Goal: Task Accomplishment & Management: Complete application form

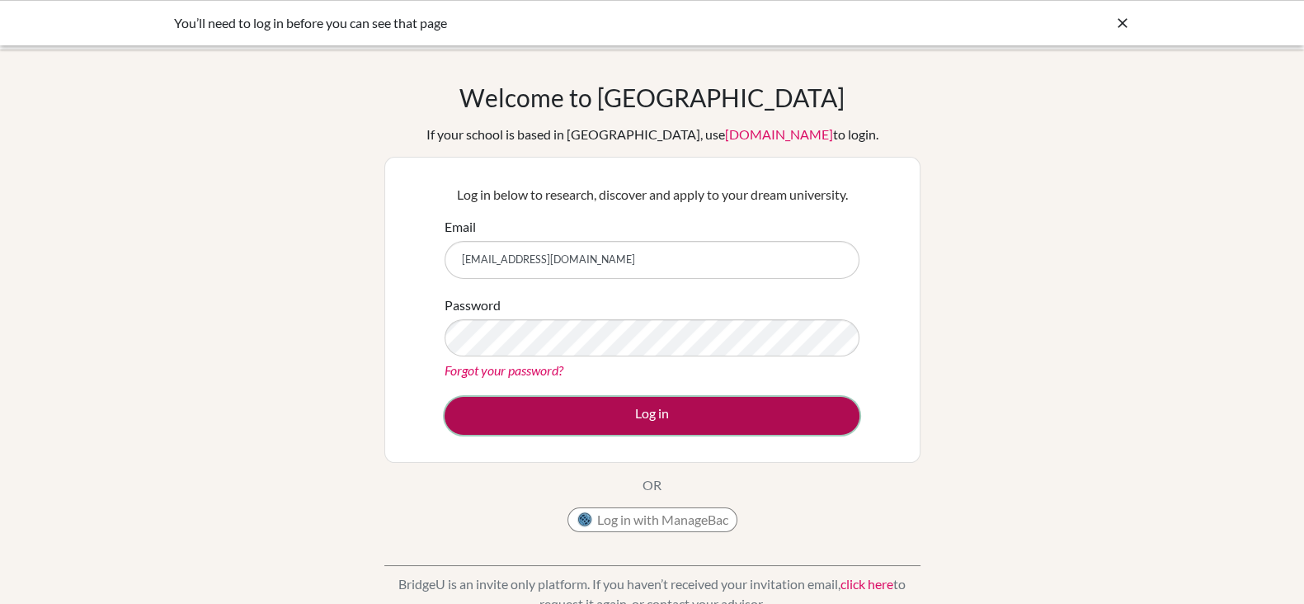
click at [645, 411] on button "Log in" at bounding box center [652, 416] width 415 height 38
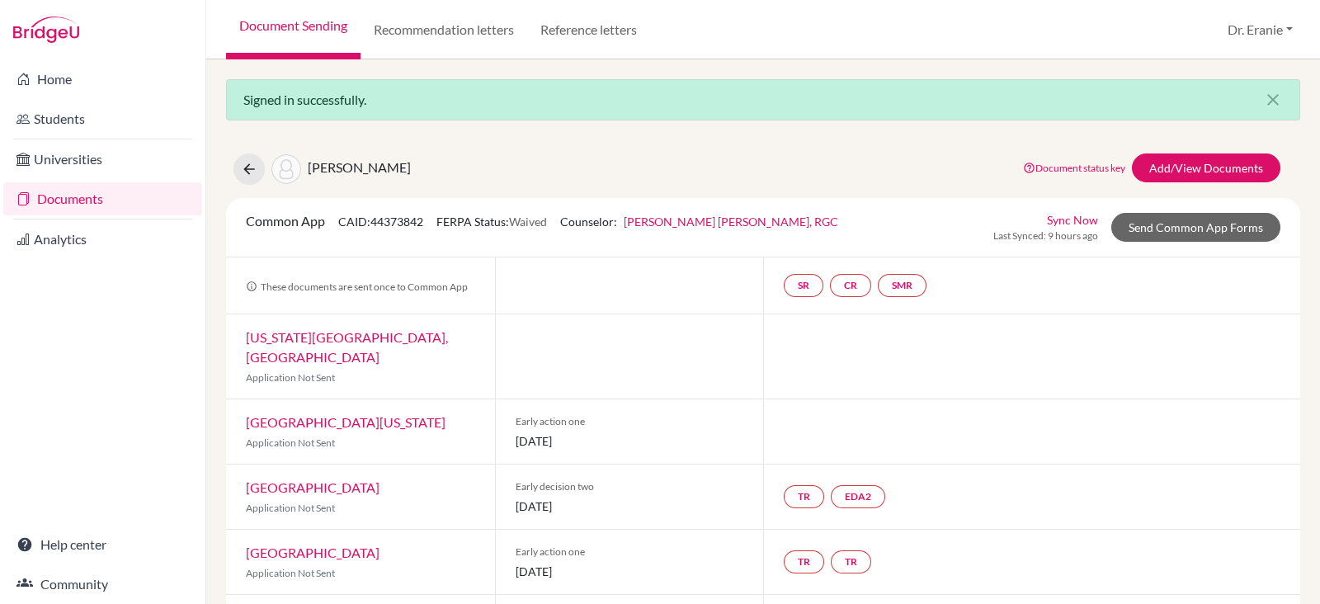
click at [90, 201] on link "Documents" at bounding box center [102, 198] width 199 height 33
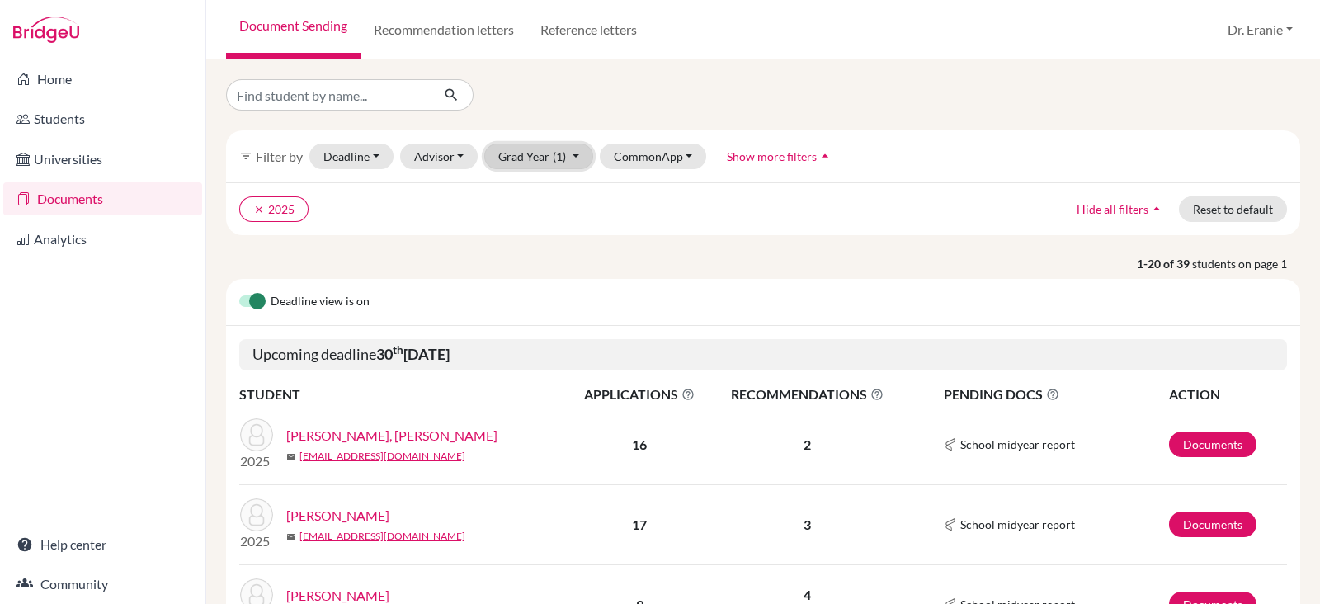
click at [572, 162] on button "Grad Year (1)" at bounding box center [538, 157] width 109 height 26
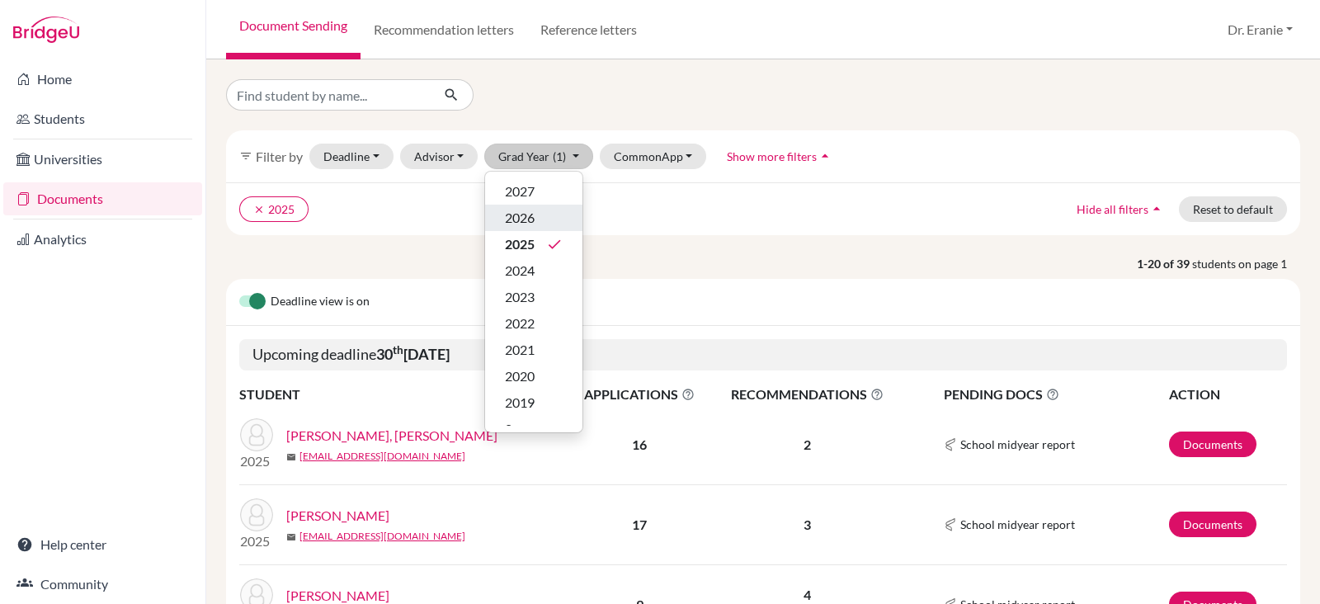
click at [538, 209] on div "2026" at bounding box center [534, 218] width 58 height 20
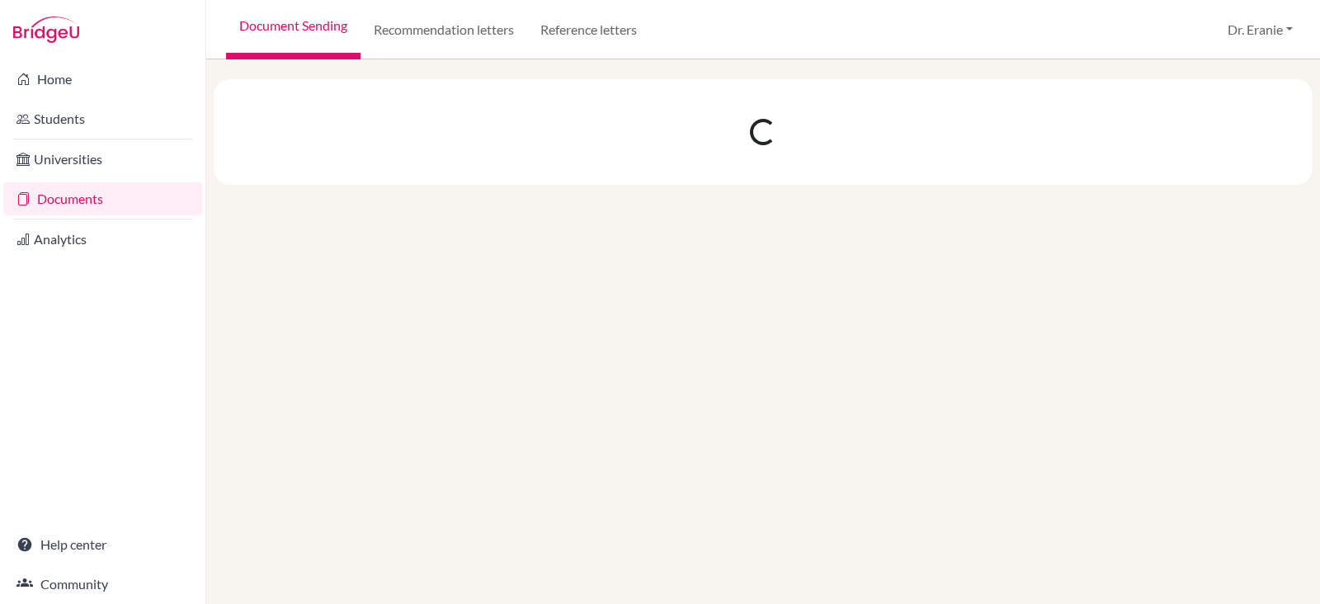
click at [537, 209] on div at bounding box center [763, 331] width 1114 height 544
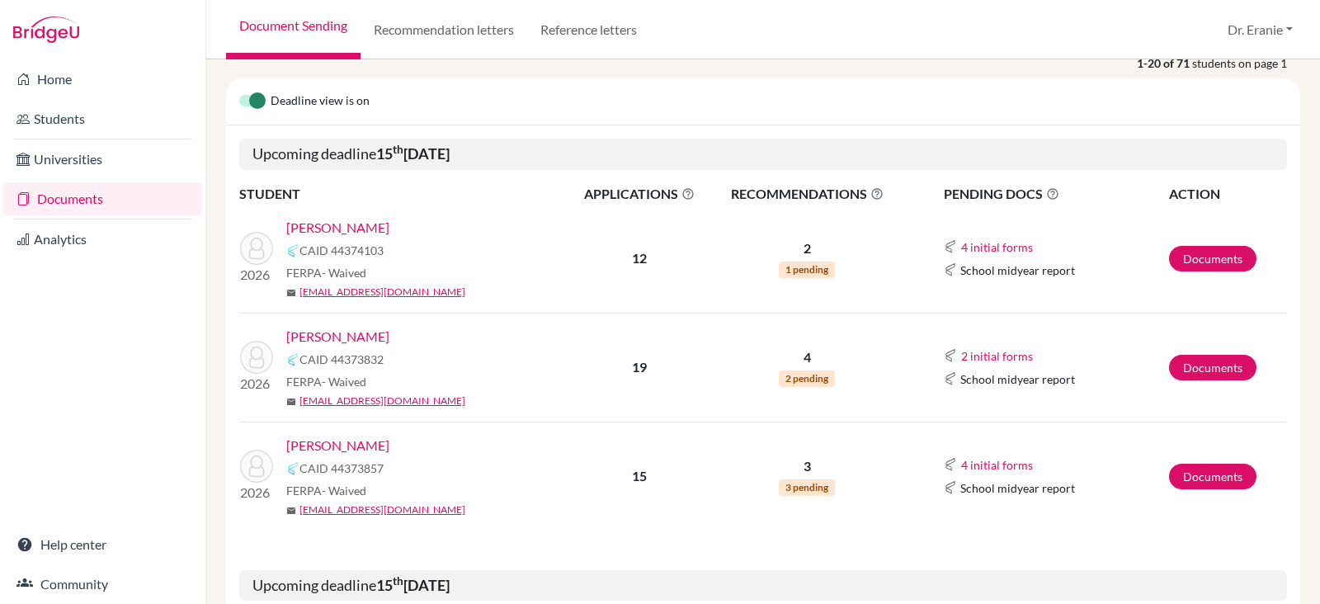
scroll to position [205, 0]
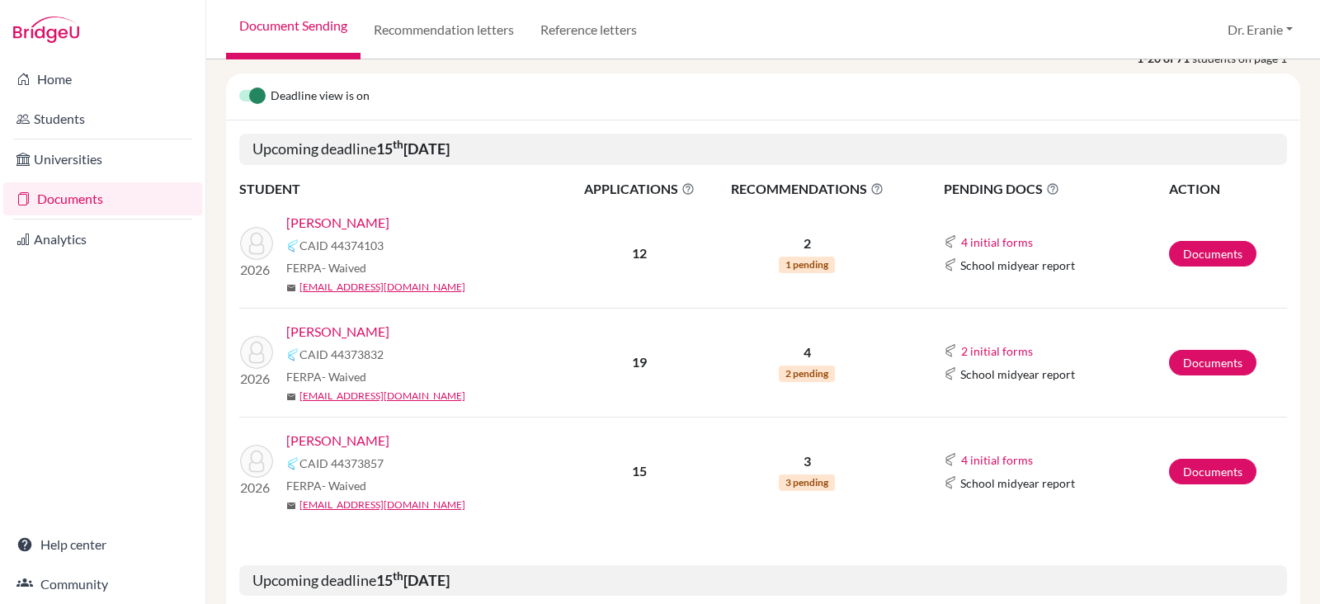
click at [330, 327] on link "[PERSON_NAME]" at bounding box center [337, 332] width 103 height 20
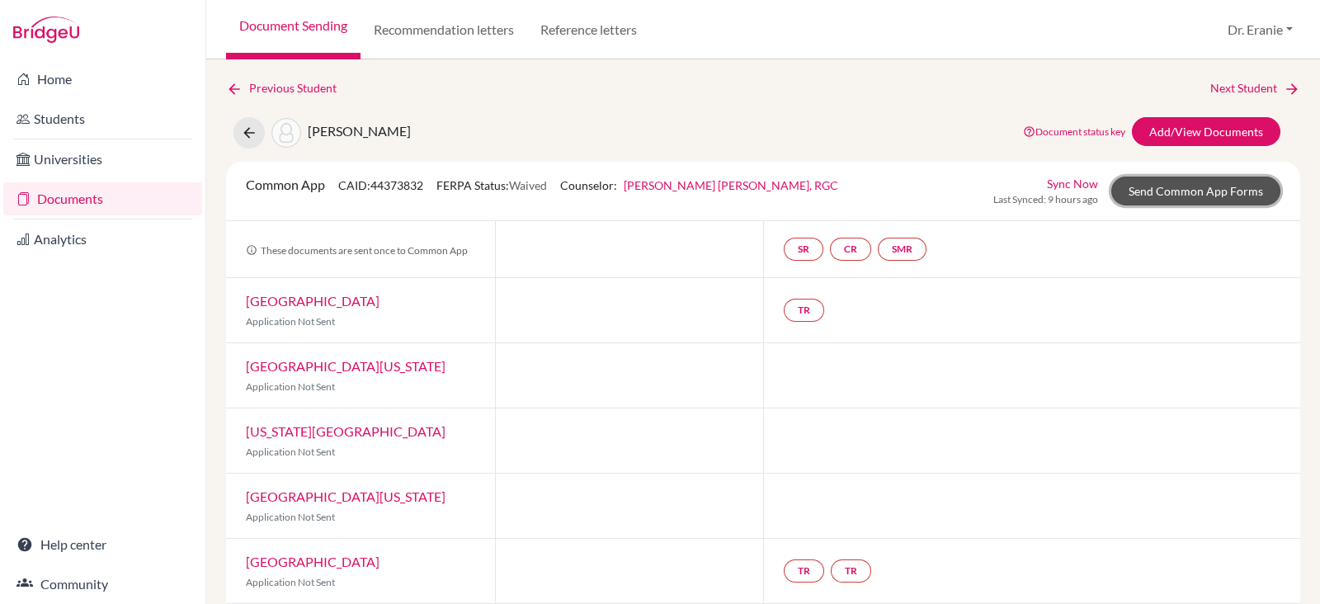
click at [1143, 191] on link "Send Common App Forms" at bounding box center [1195, 191] width 169 height 29
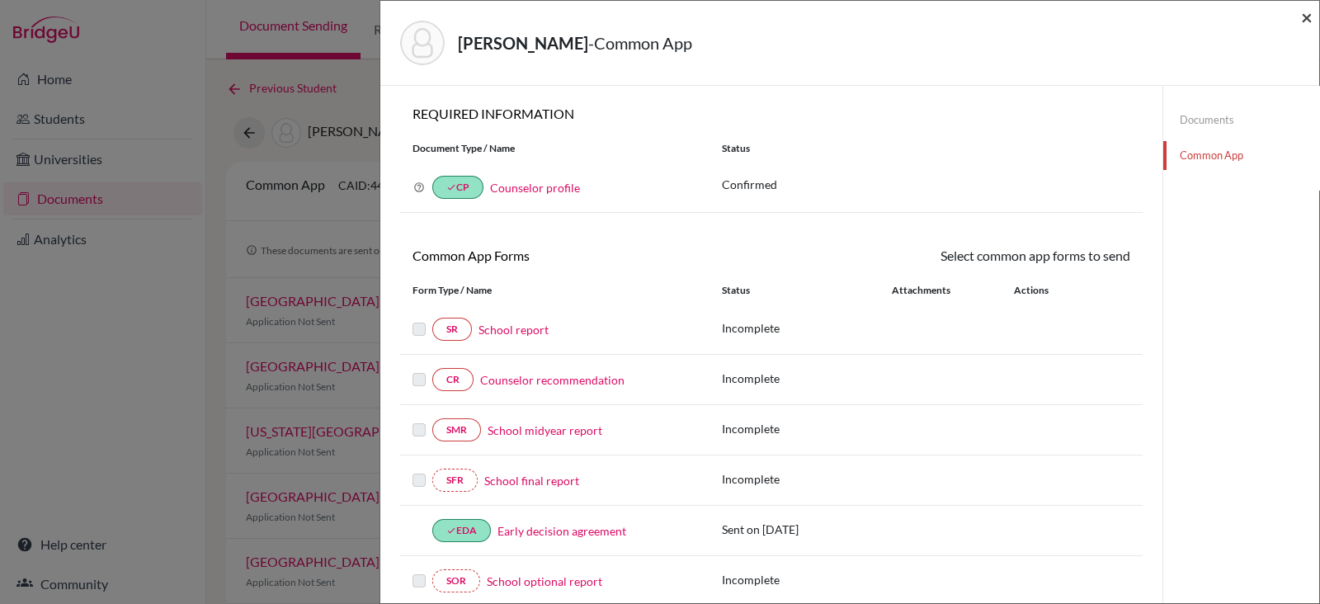
click at [1302, 21] on span "×" at bounding box center [1307, 17] width 12 height 24
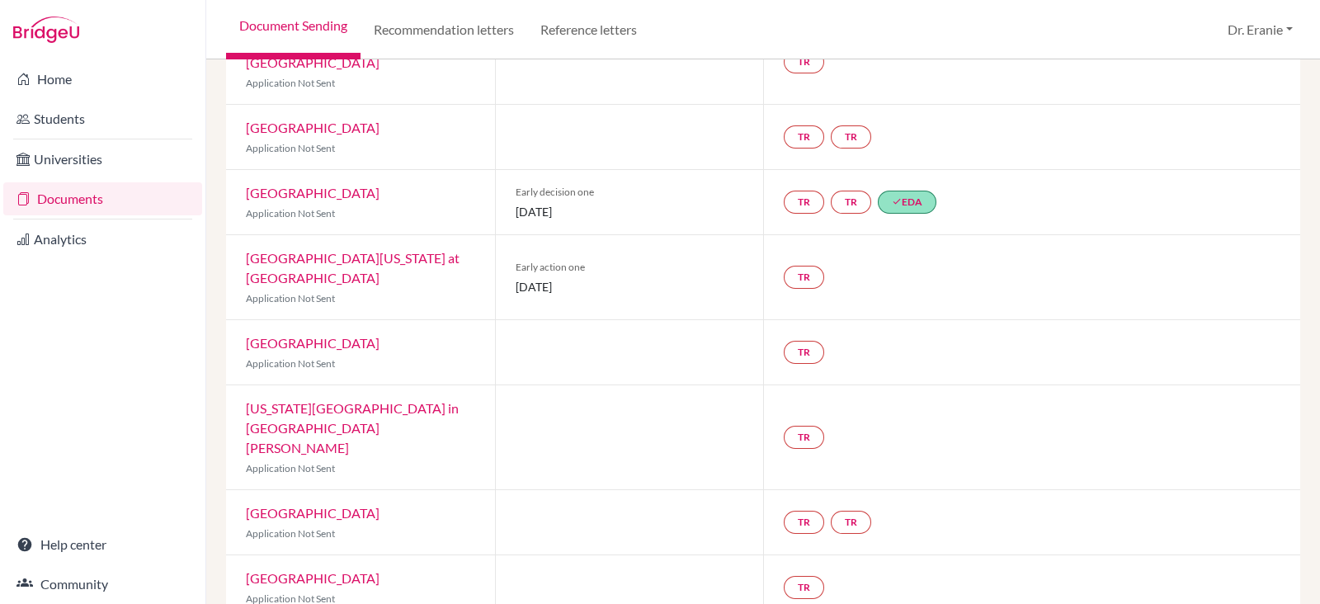
scroll to position [721, 0]
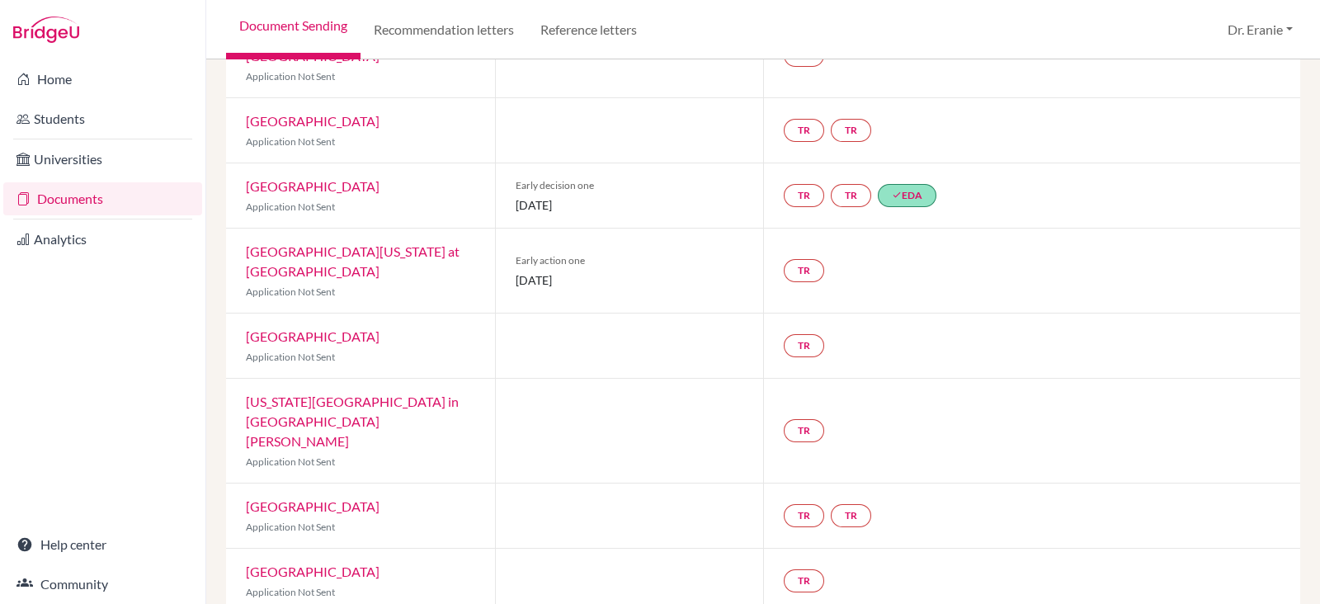
click at [358, 243] on link "University of North Carolina at Chapel Hill" at bounding box center [353, 260] width 214 height 35
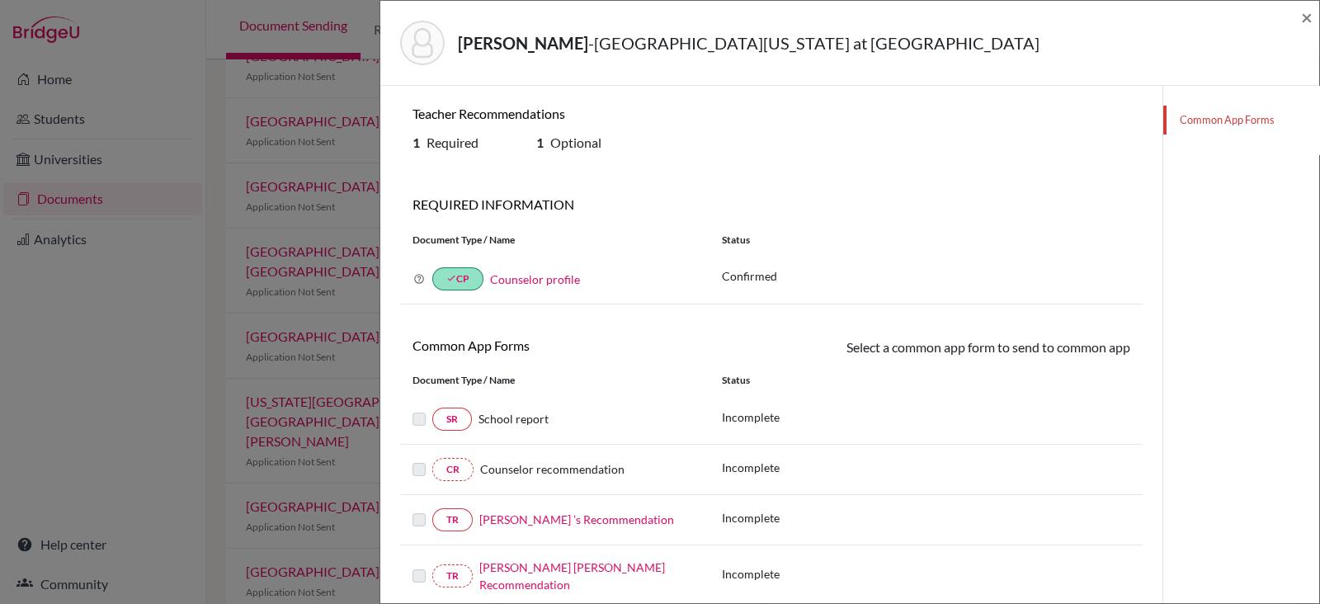
scroll to position [102, 0]
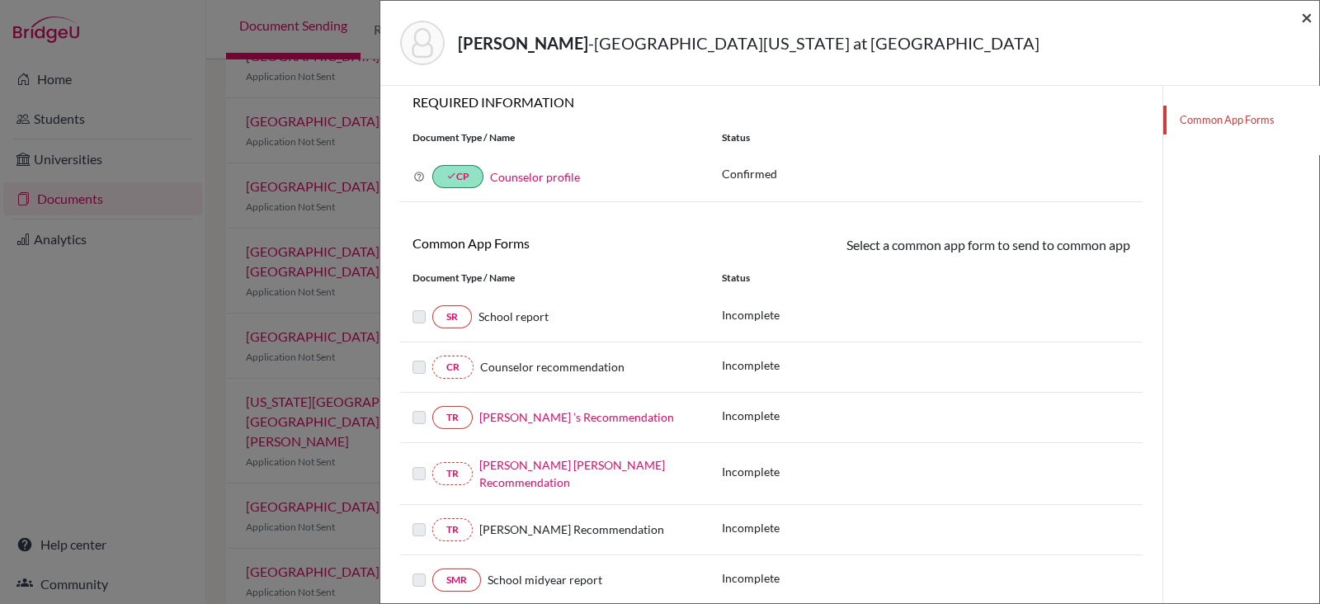
click at [1307, 18] on span "×" at bounding box center [1307, 17] width 12 height 24
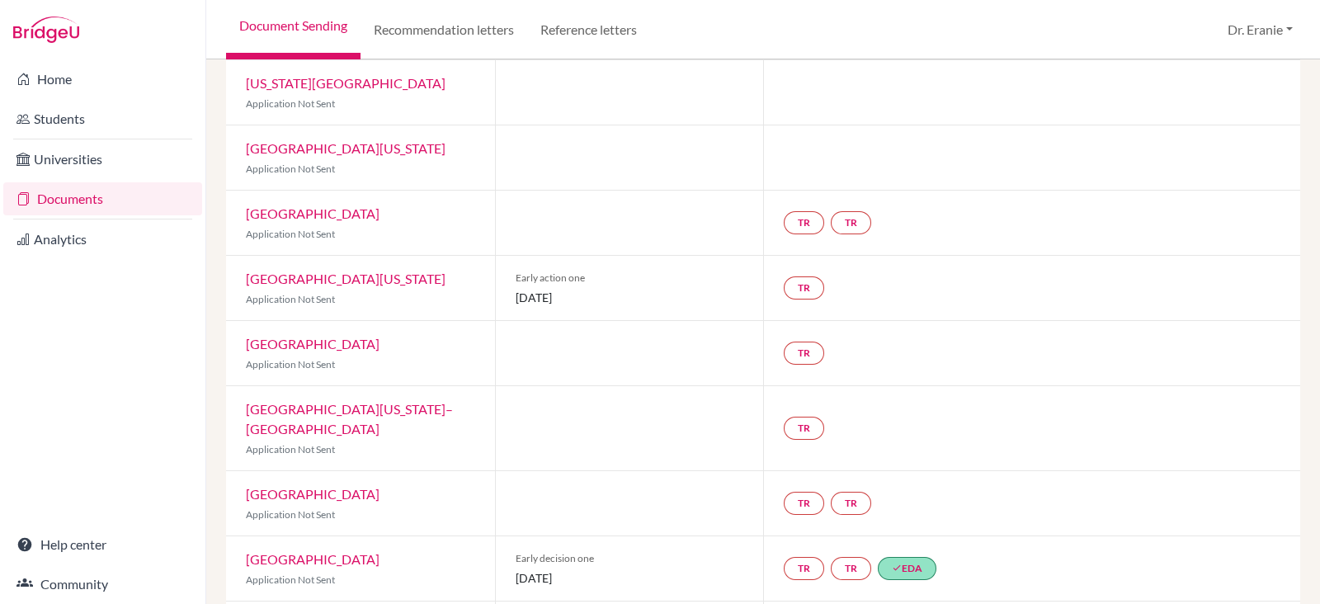
scroll to position [39, 0]
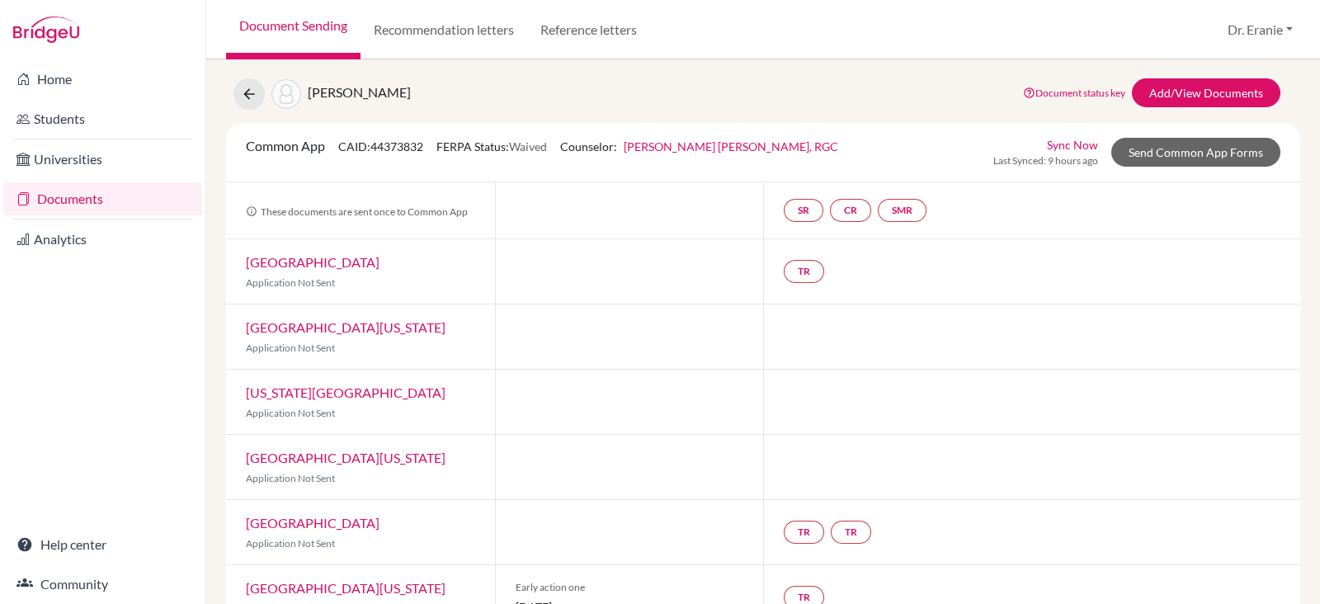
click at [1047, 136] on link "Sync Now" at bounding box center [1072, 144] width 51 height 17
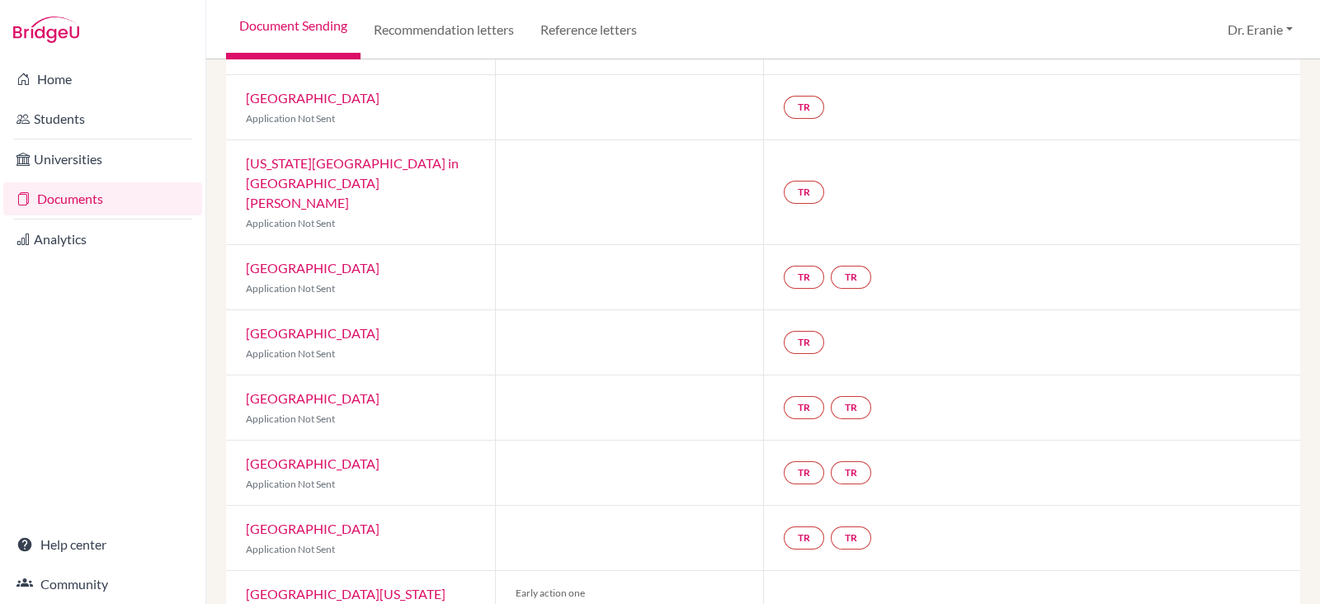
scroll to position [1020, 0]
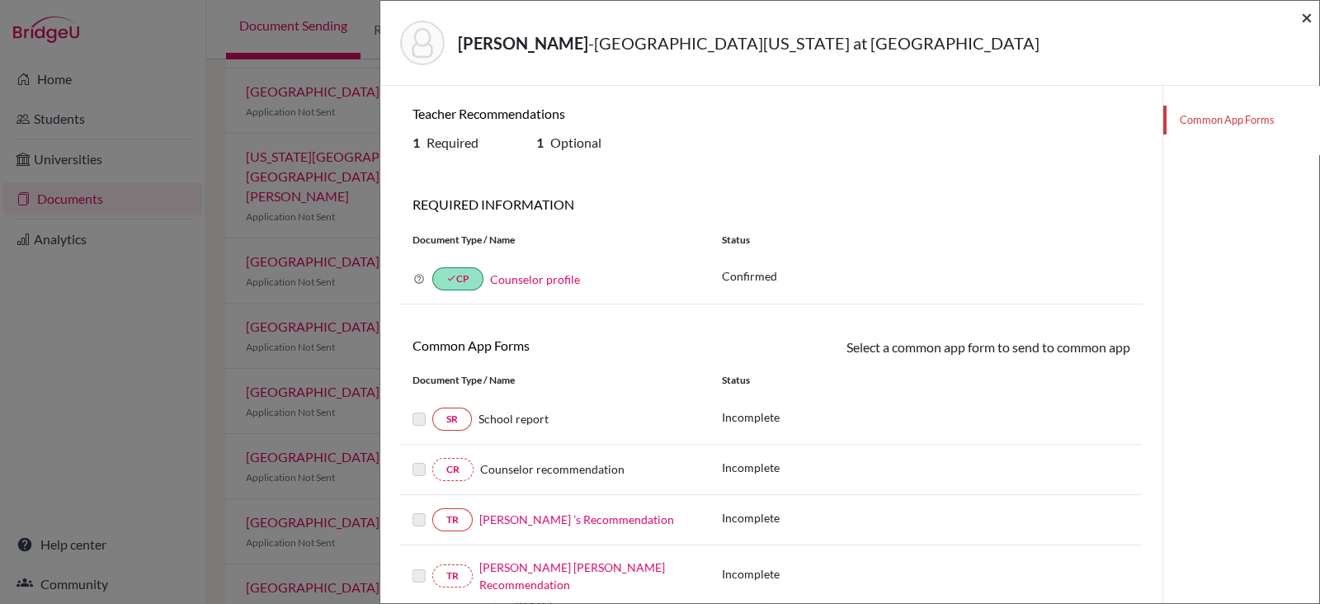
click at [1301, 14] on span "×" at bounding box center [1307, 17] width 12 height 24
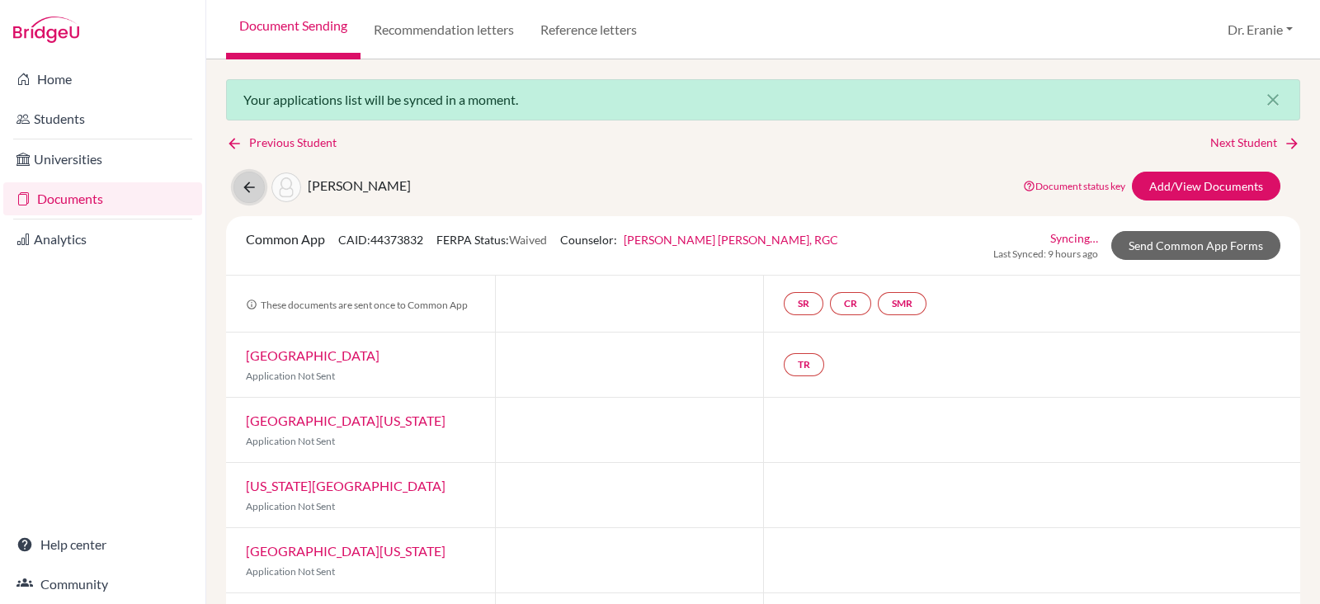
click at [243, 187] on icon at bounding box center [249, 187] width 16 height 16
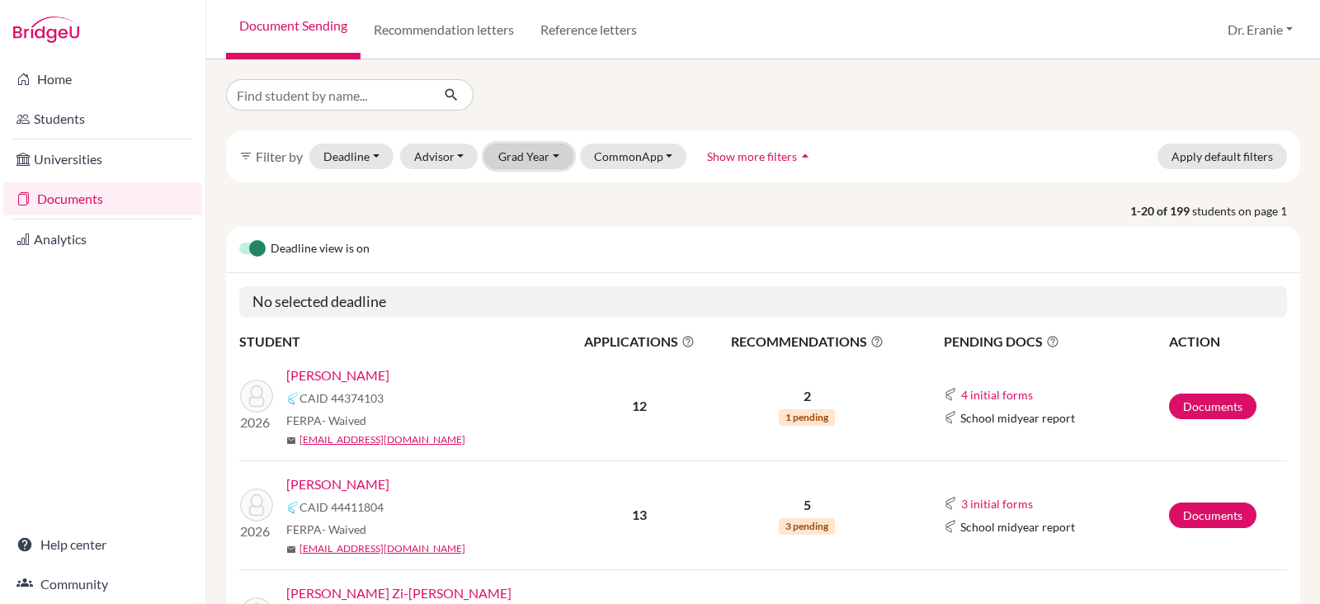
click at [553, 150] on button "Grad Year" at bounding box center [528, 157] width 89 height 26
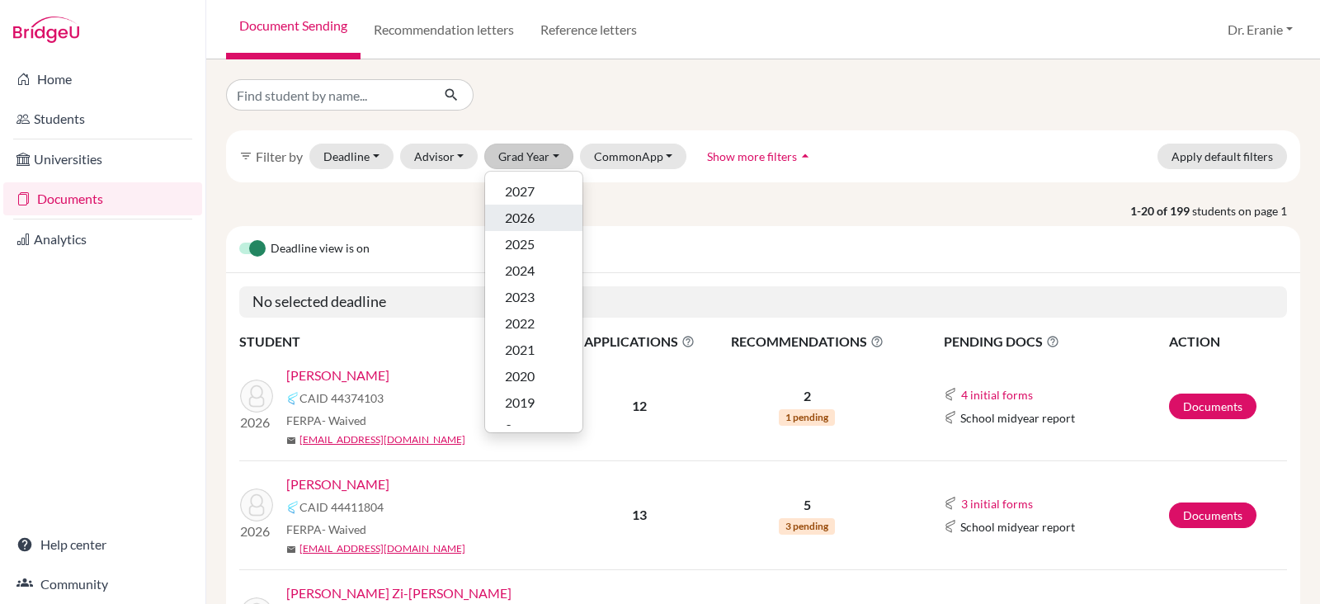
click at [530, 213] on span "2026" at bounding box center [520, 218] width 30 height 20
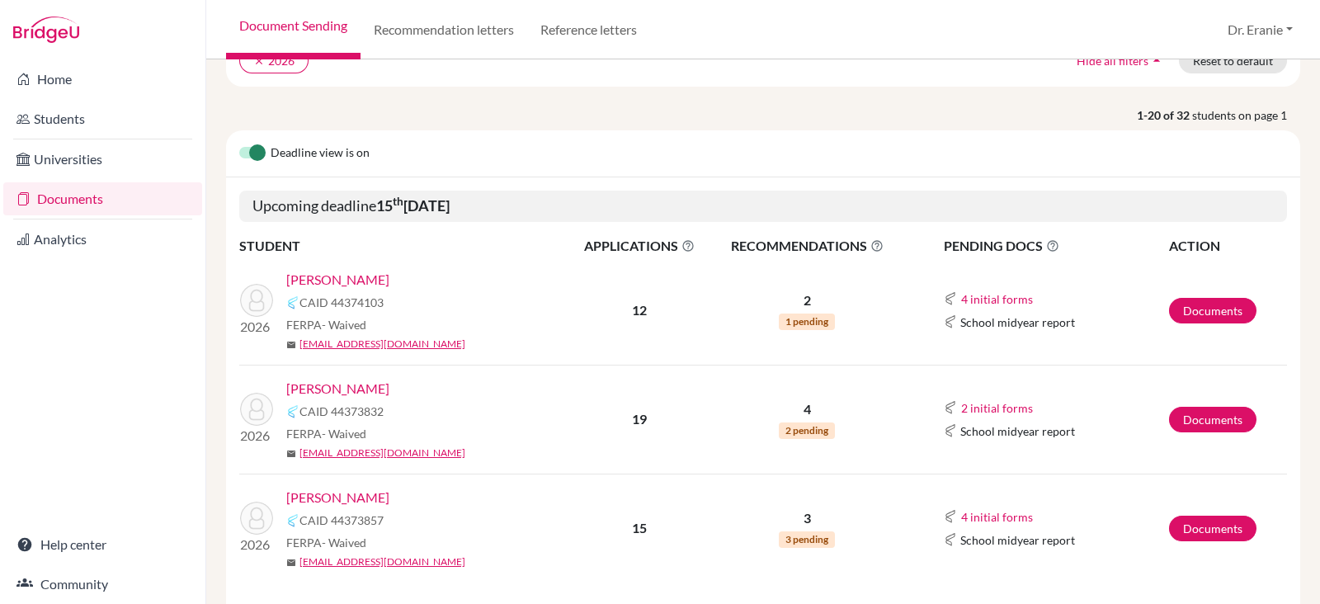
scroll to position [309, 0]
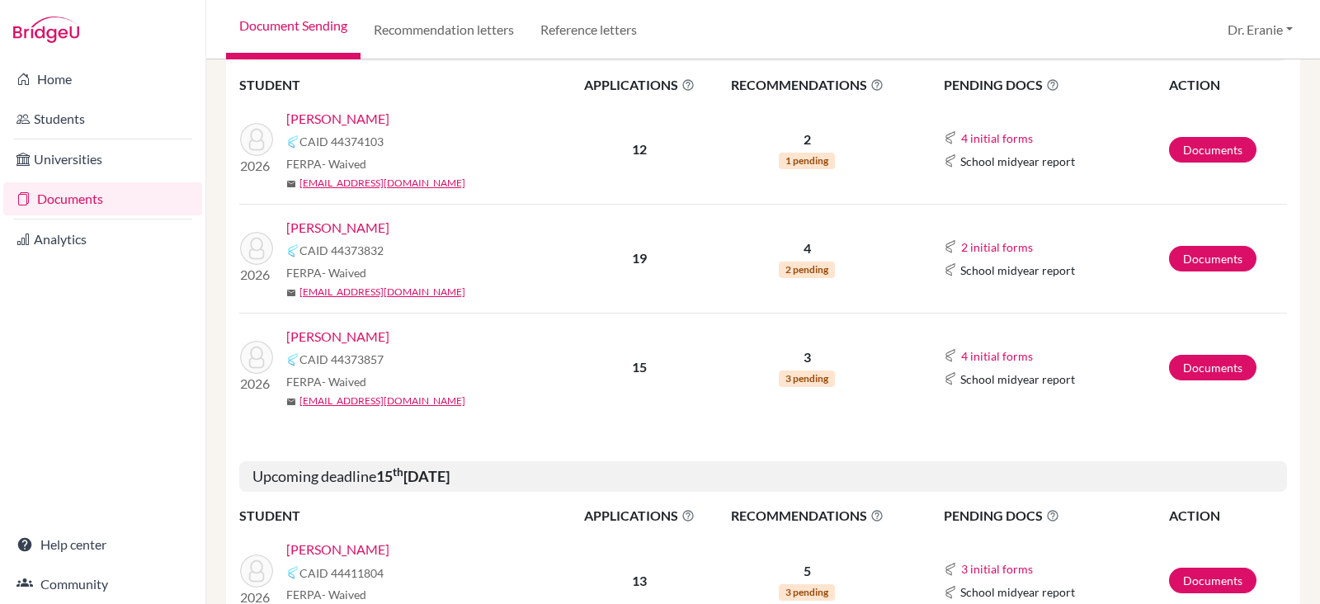
click at [304, 329] on link "Yeh, Brennan" at bounding box center [337, 337] width 103 height 20
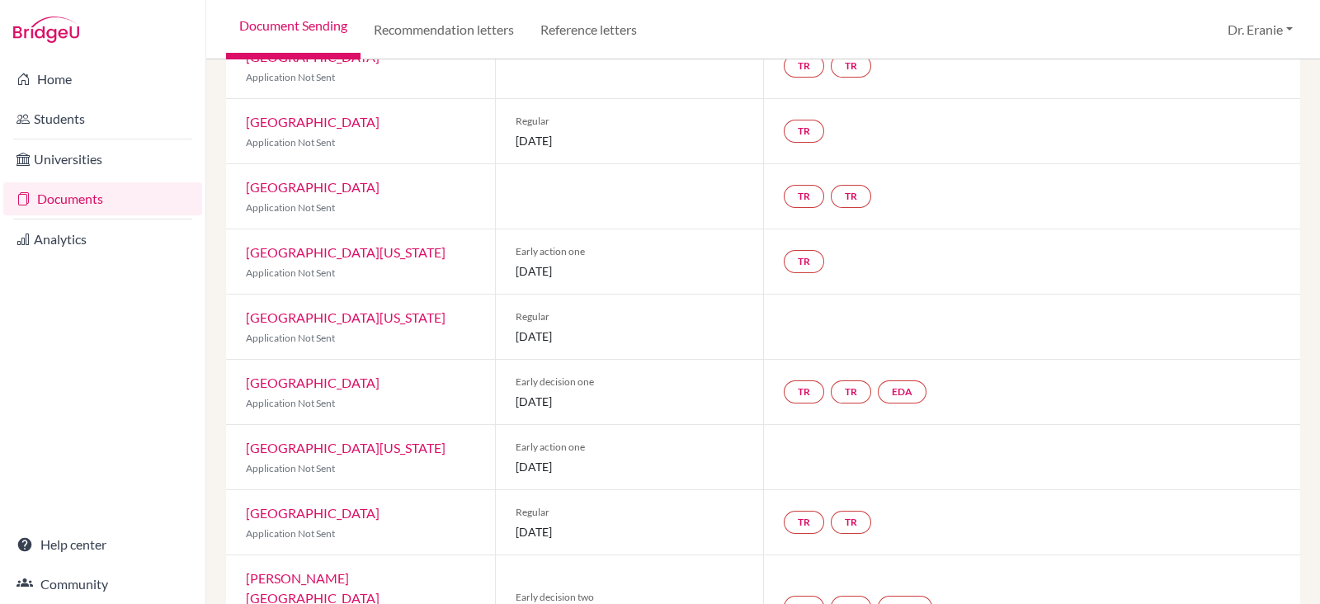
scroll to position [412, 0]
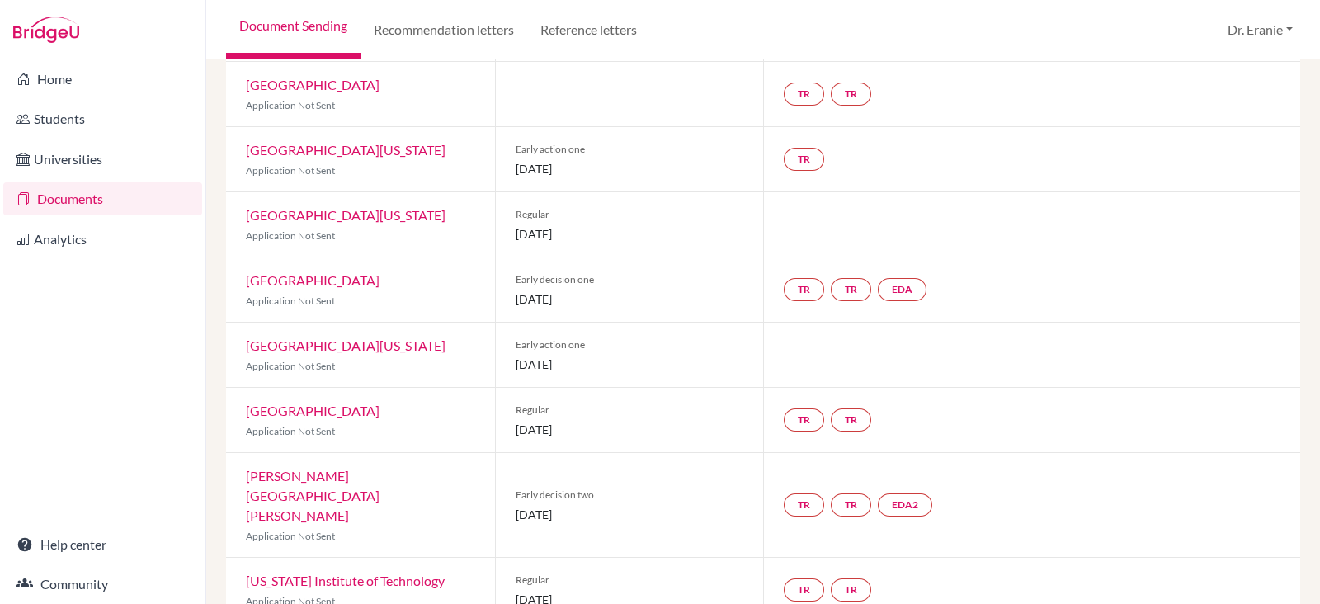
click at [360, 344] on link "[GEOGRAPHIC_DATA][US_STATE]" at bounding box center [346, 345] width 200 height 16
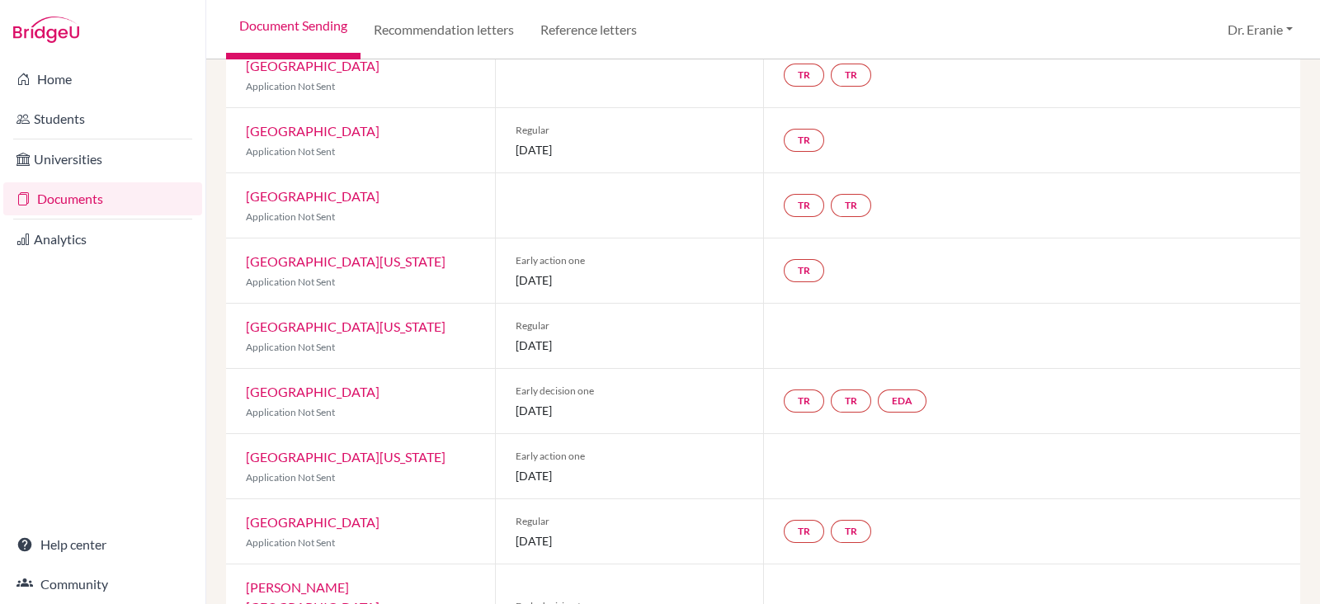
scroll to position [309, 0]
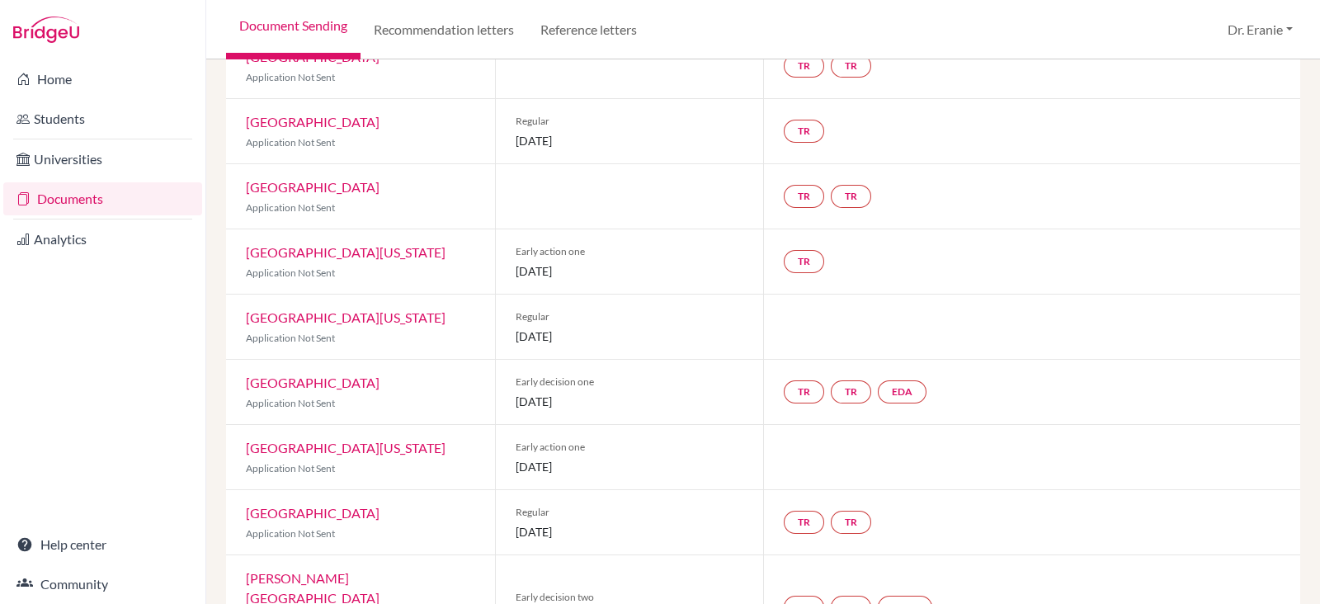
click at [377, 446] on link "[GEOGRAPHIC_DATA][US_STATE]" at bounding box center [346, 448] width 200 height 16
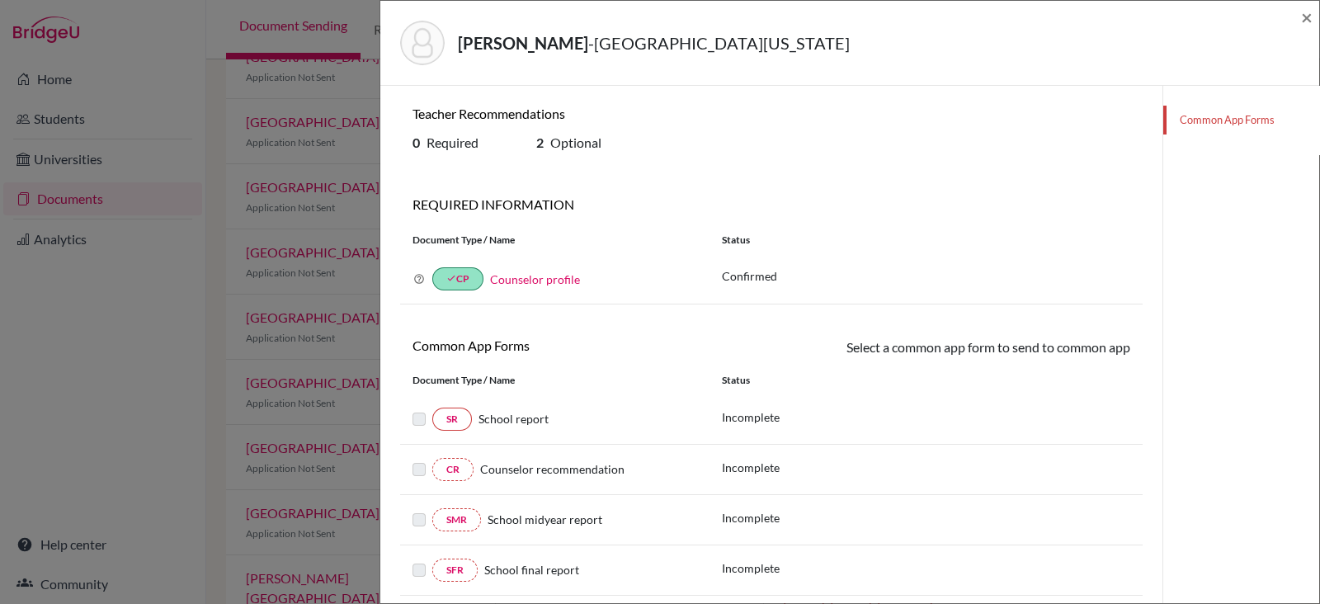
click at [1239, 124] on link "Common App Forms" at bounding box center [1241, 120] width 156 height 29
click at [1305, 19] on span "×" at bounding box center [1307, 17] width 12 height 24
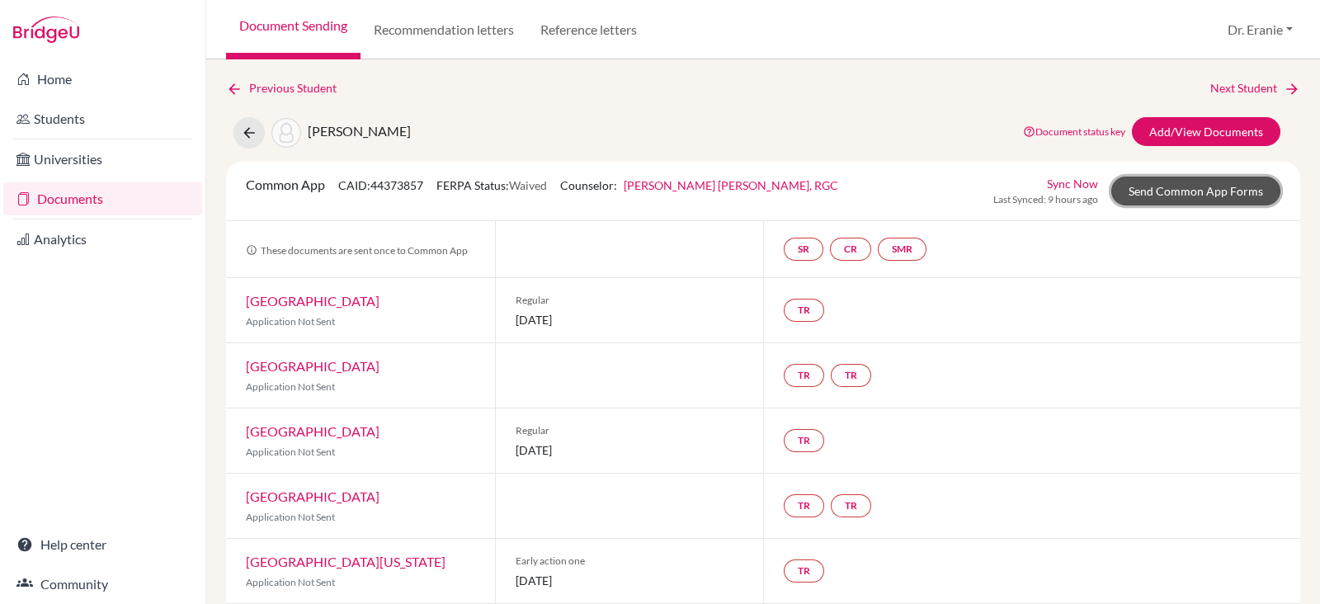
click at [1137, 194] on link "Send Common App Forms" at bounding box center [1195, 191] width 169 height 29
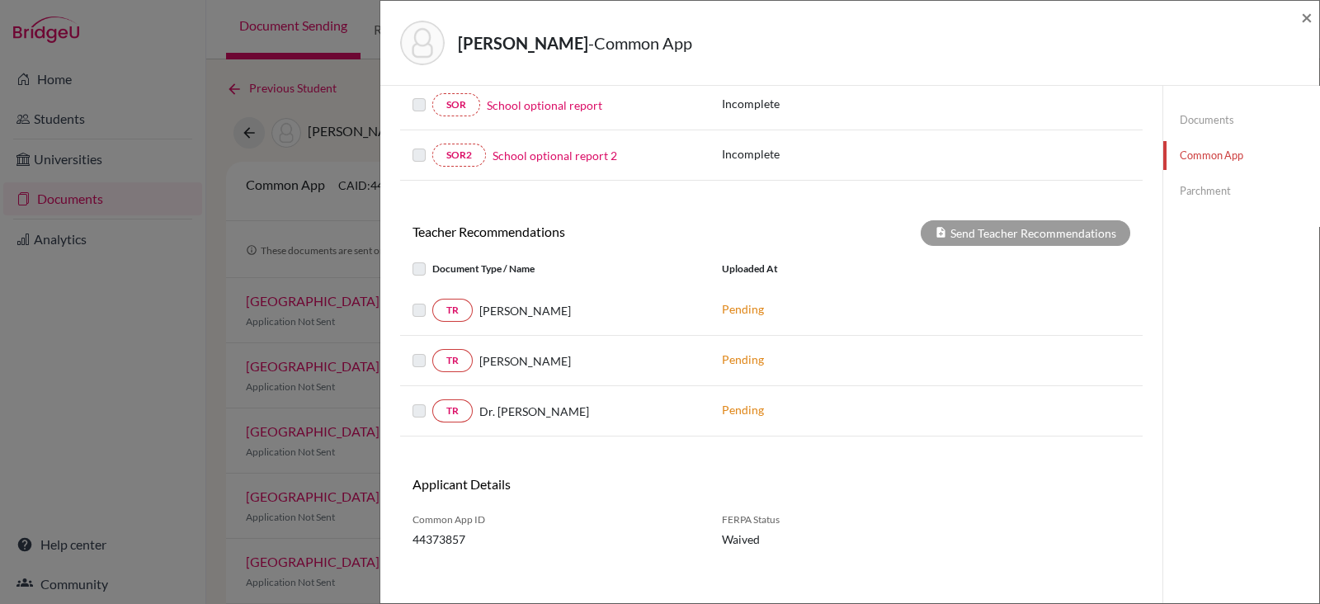
scroll to position [532, 0]
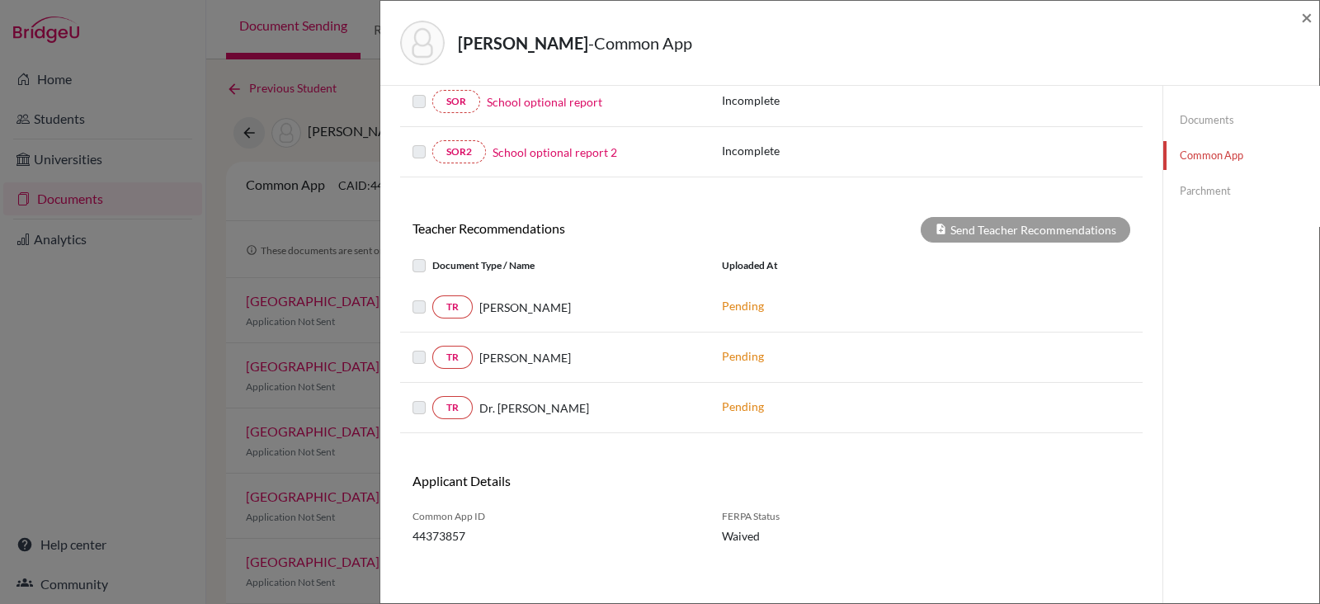
click at [1314, 9] on div "Yeh, [PERSON_NAME] - Common App ×" at bounding box center [849, 43] width 939 height 85
click at [1307, 20] on span "×" at bounding box center [1307, 17] width 12 height 24
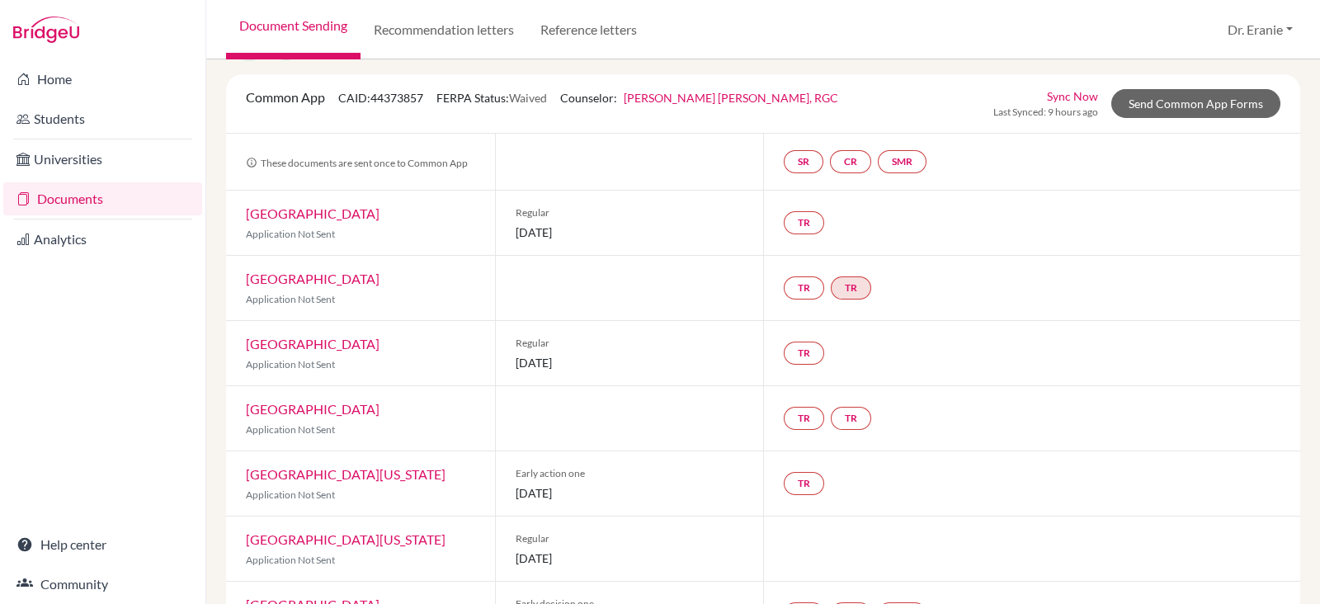
scroll to position [309, 0]
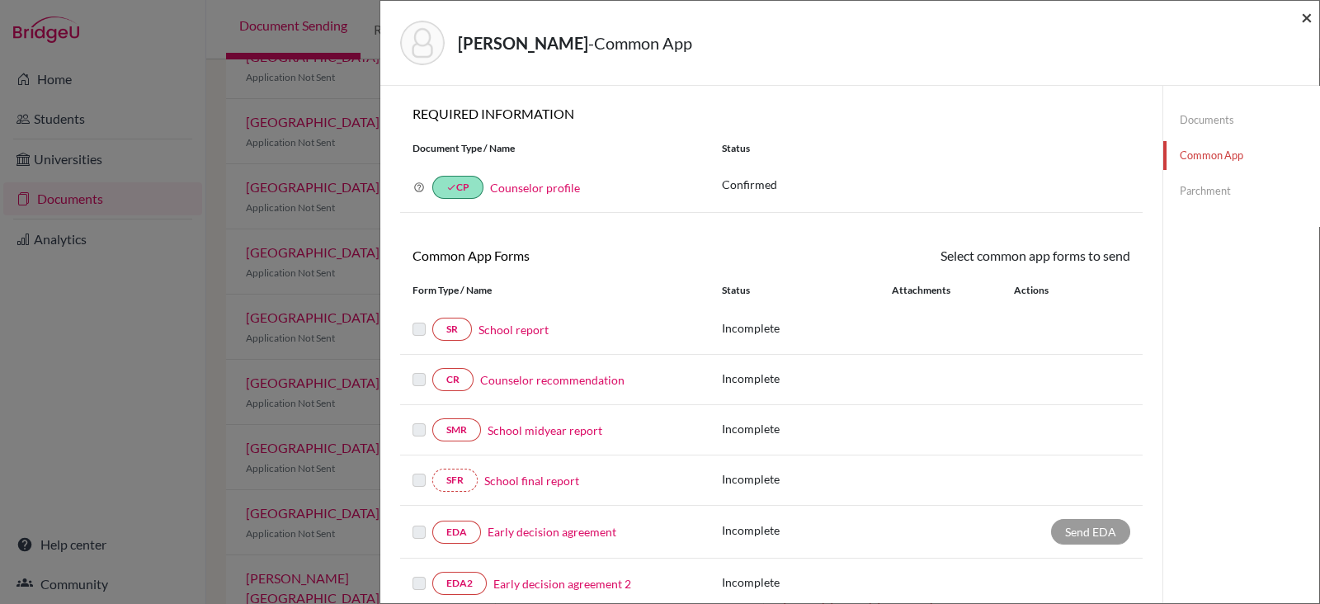
click at [1308, 21] on span "×" at bounding box center [1307, 17] width 12 height 24
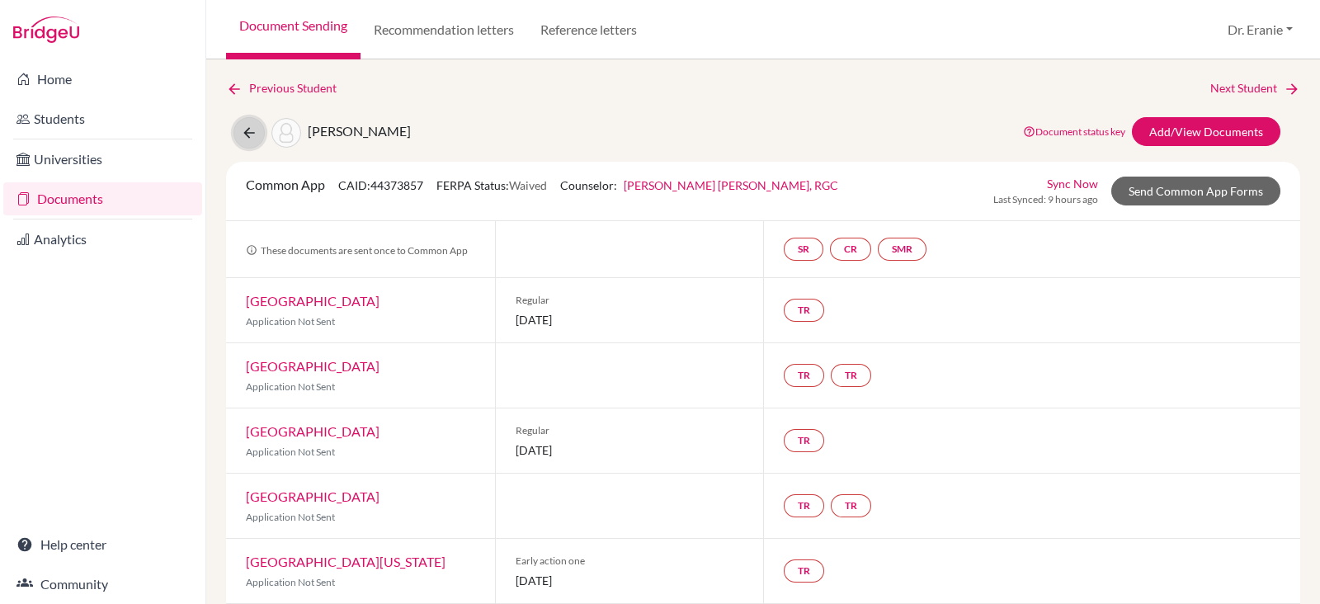
click at [239, 129] on button at bounding box center [248, 132] width 31 height 31
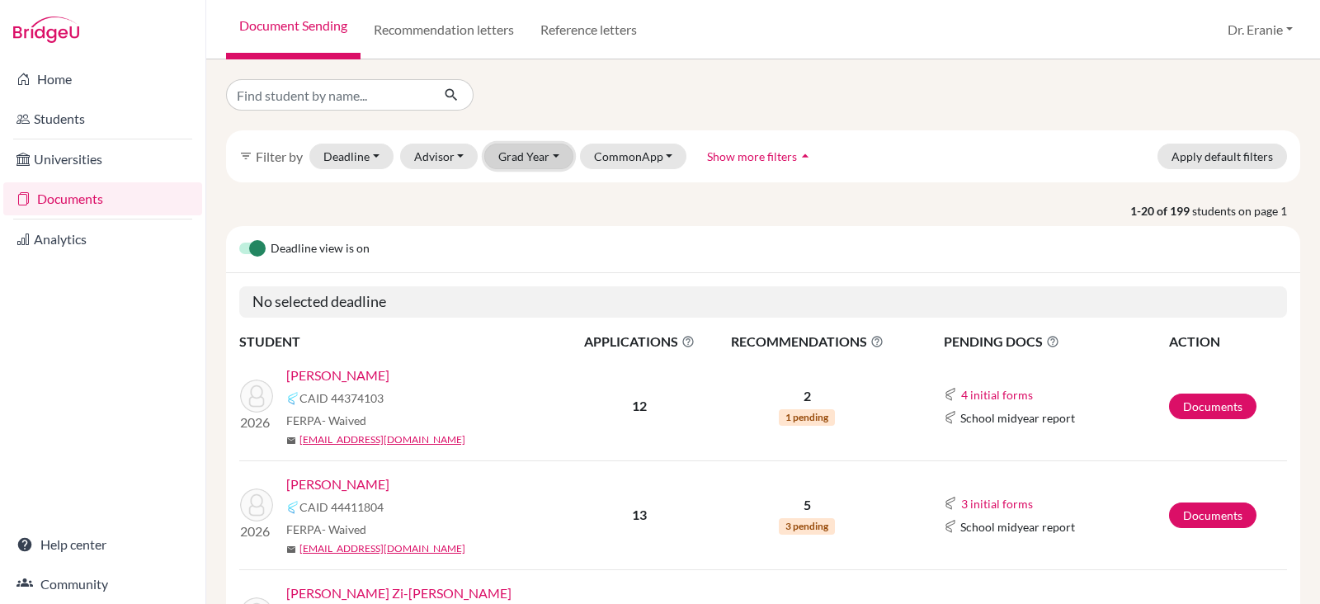
click at [549, 162] on button "Grad Year" at bounding box center [528, 157] width 89 height 26
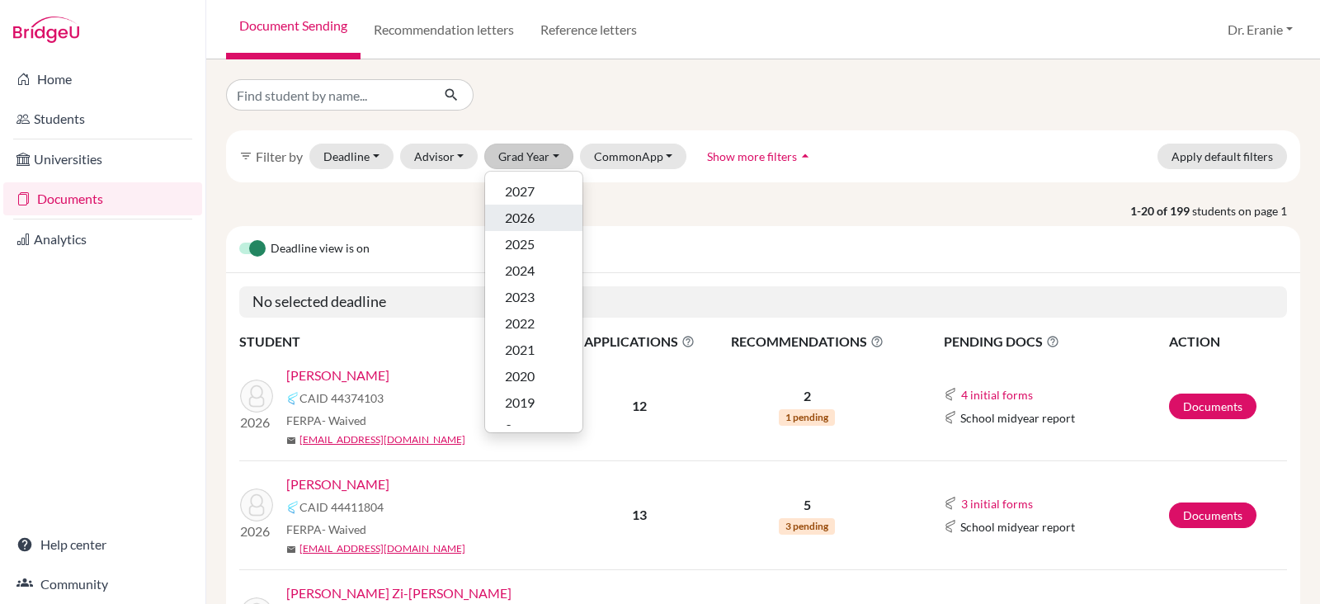
click at [516, 224] on span "2026" at bounding box center [520, 218] width 30 height 20
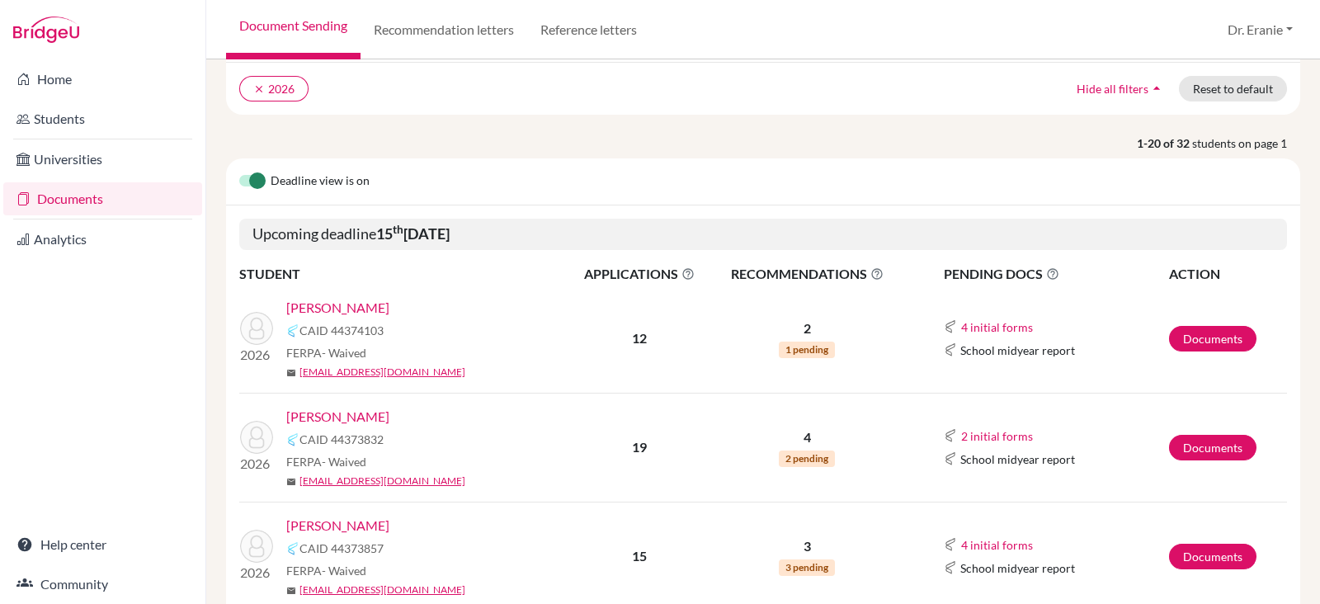
scroll to position [205, 0]
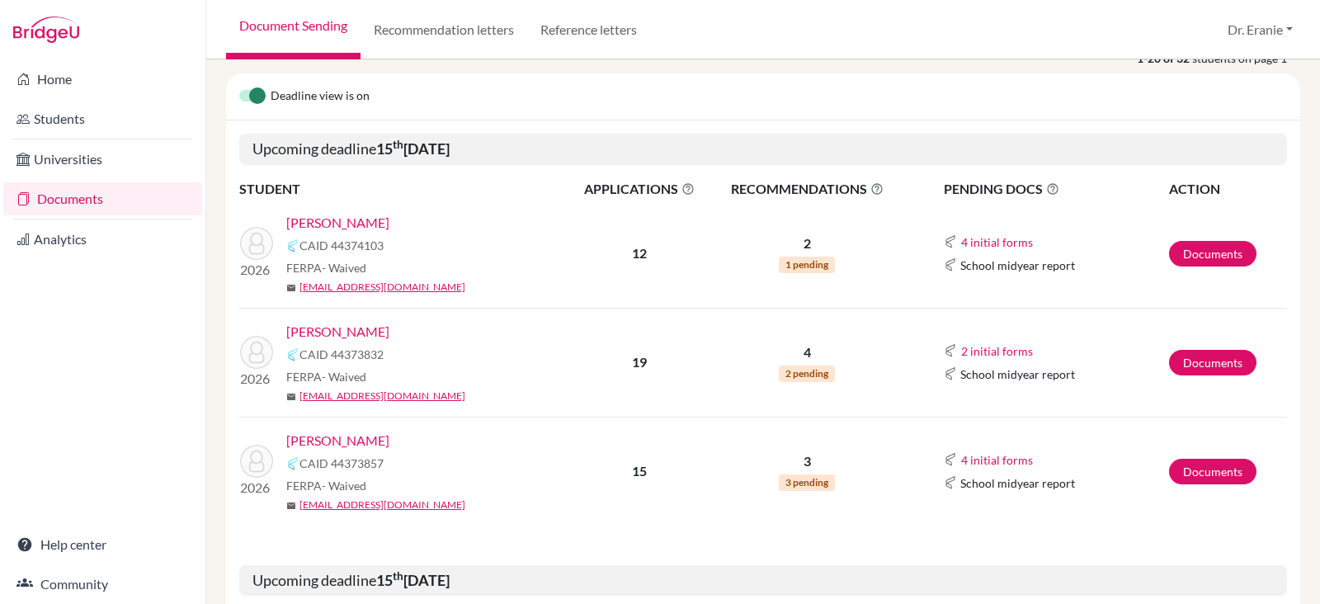
click at [339, 224] on link "[PERSON_NAME]" at bounding box center [337, 223] width 103 height 20
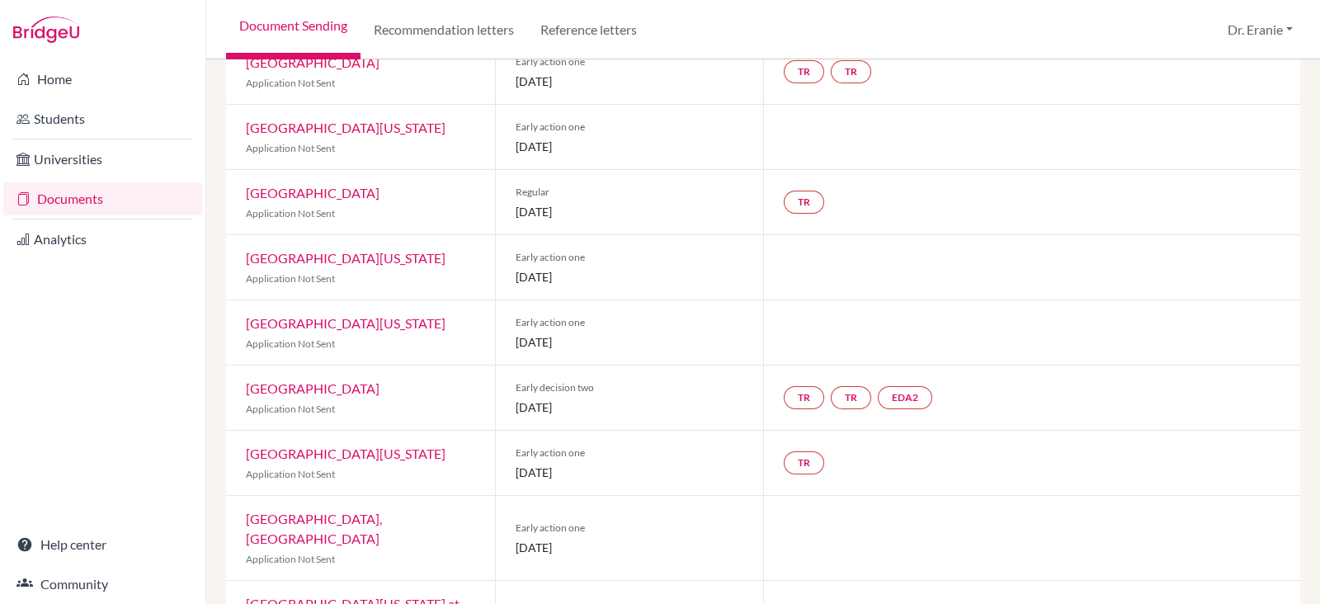
scroll to position [309, 0]
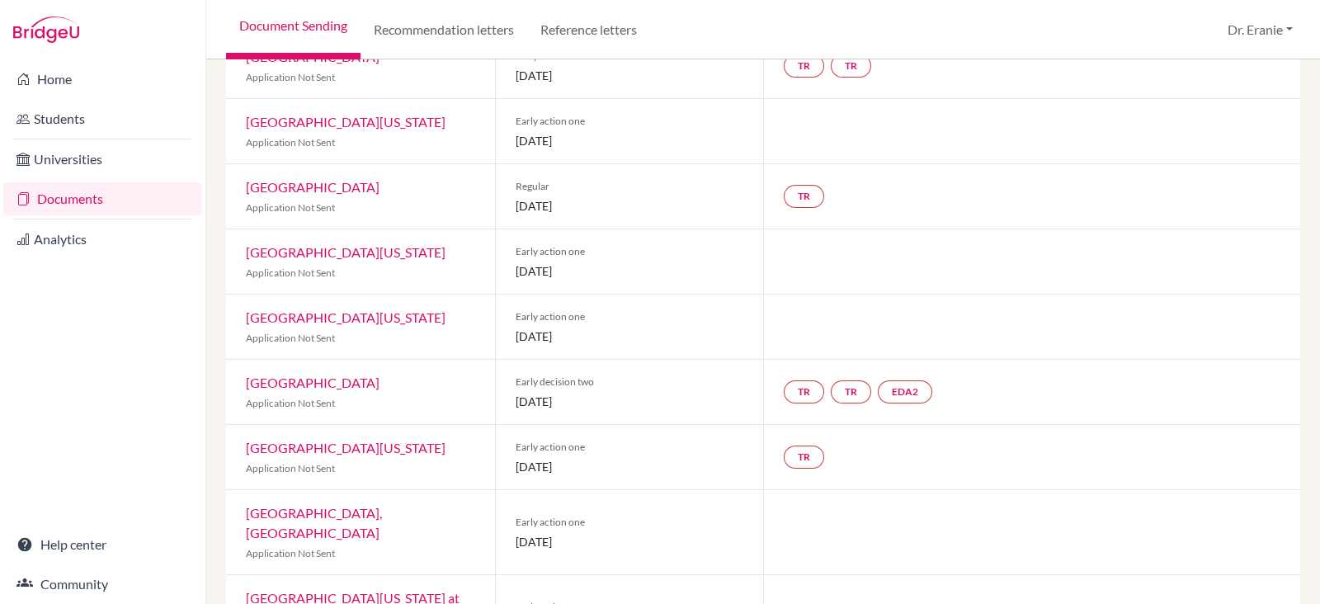
click at [355, 325] on link "[GEOGRAPHIC_DATA][US_STATE]" at bounding box center [346, 317] width 200 height 16
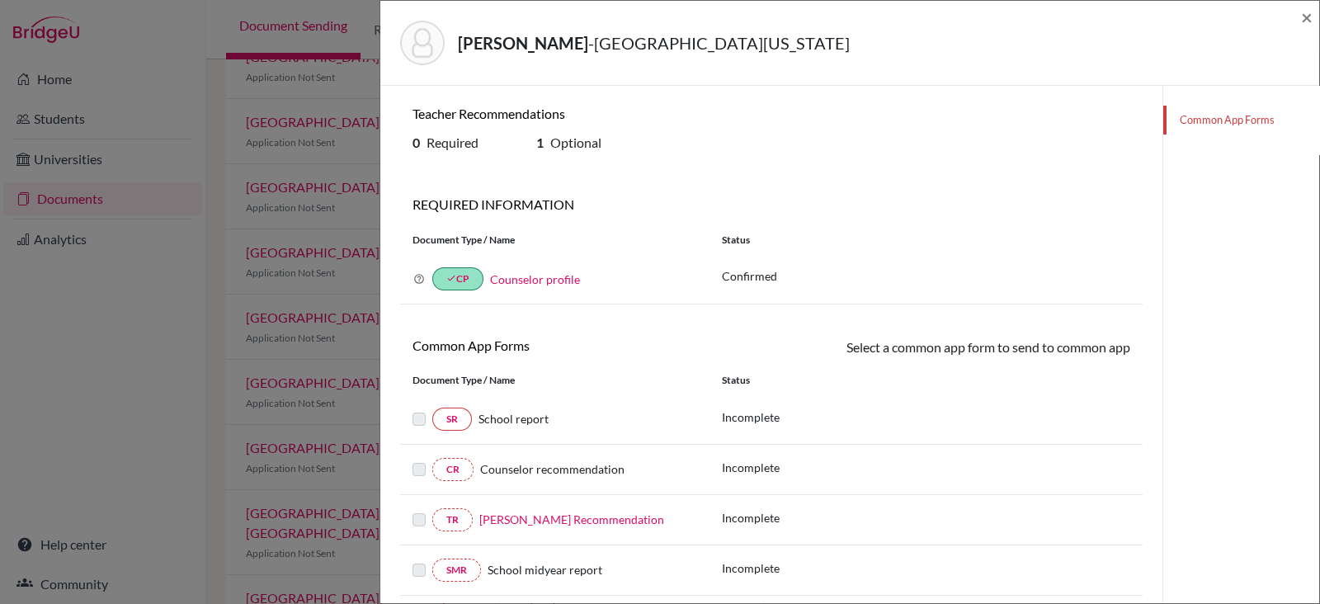
scroll to position [198, 0]
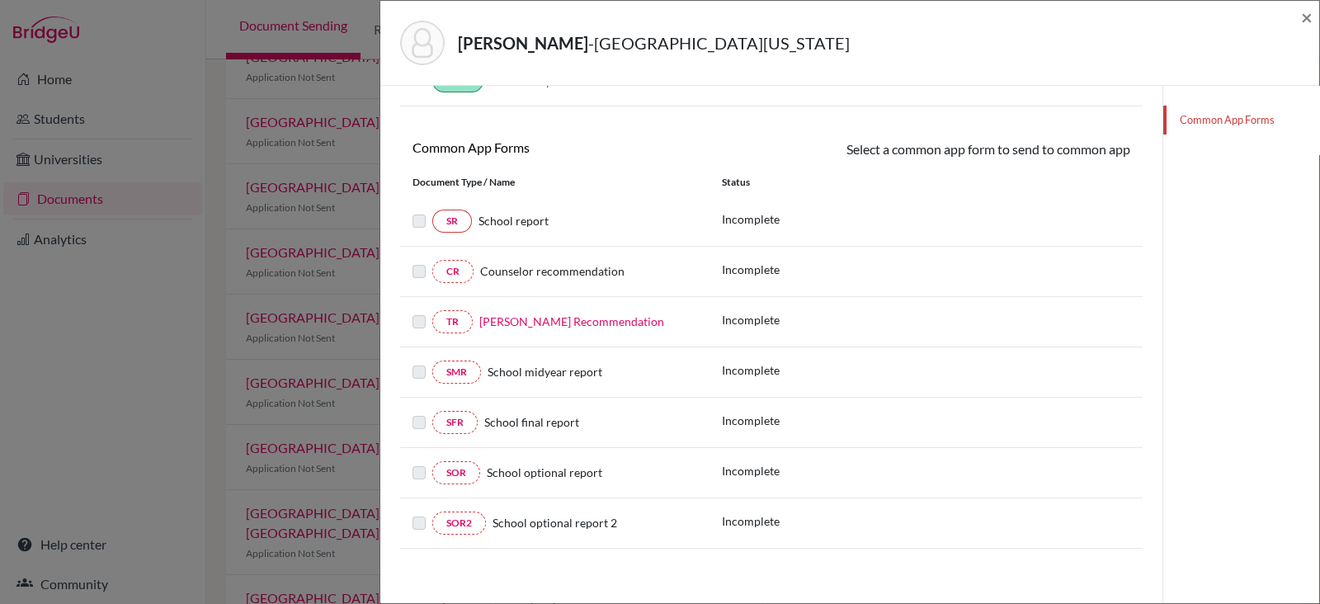
click at [594, 315] on link "Mr. David Lein’s Recommendation" at bounding box center [571, 321] width 185 height 14
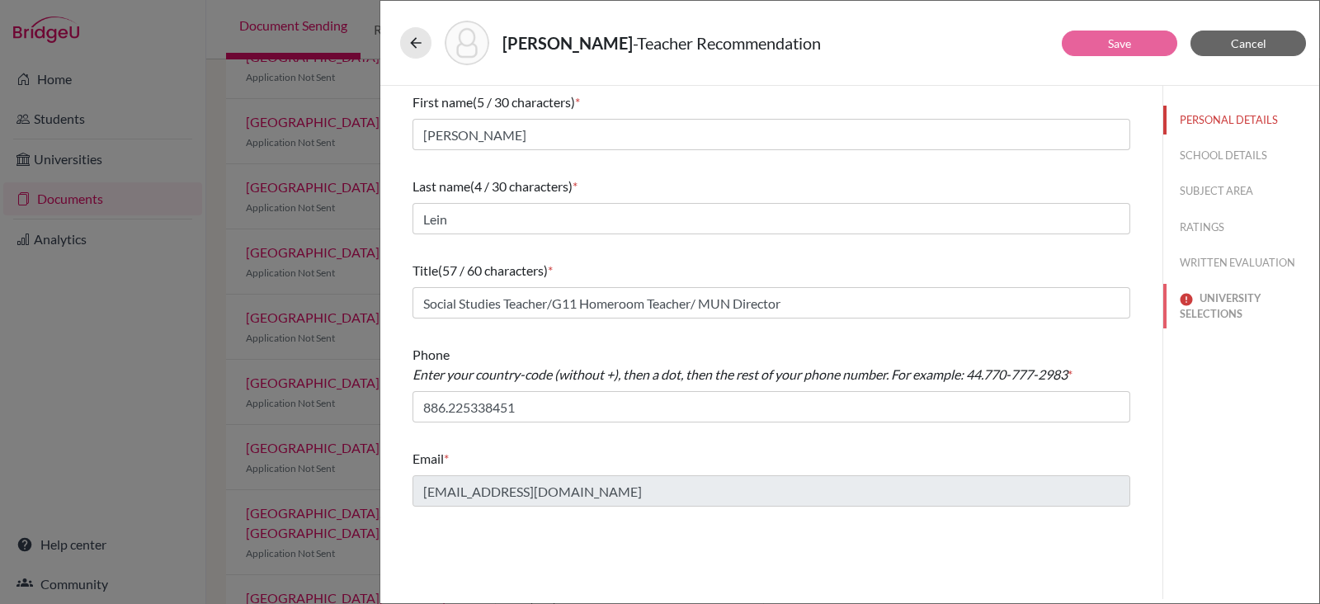
click at [1238, 300] on button "UNIVERSITY SELECTIONS" at bounding box center [1241, 306] width 156 height 45
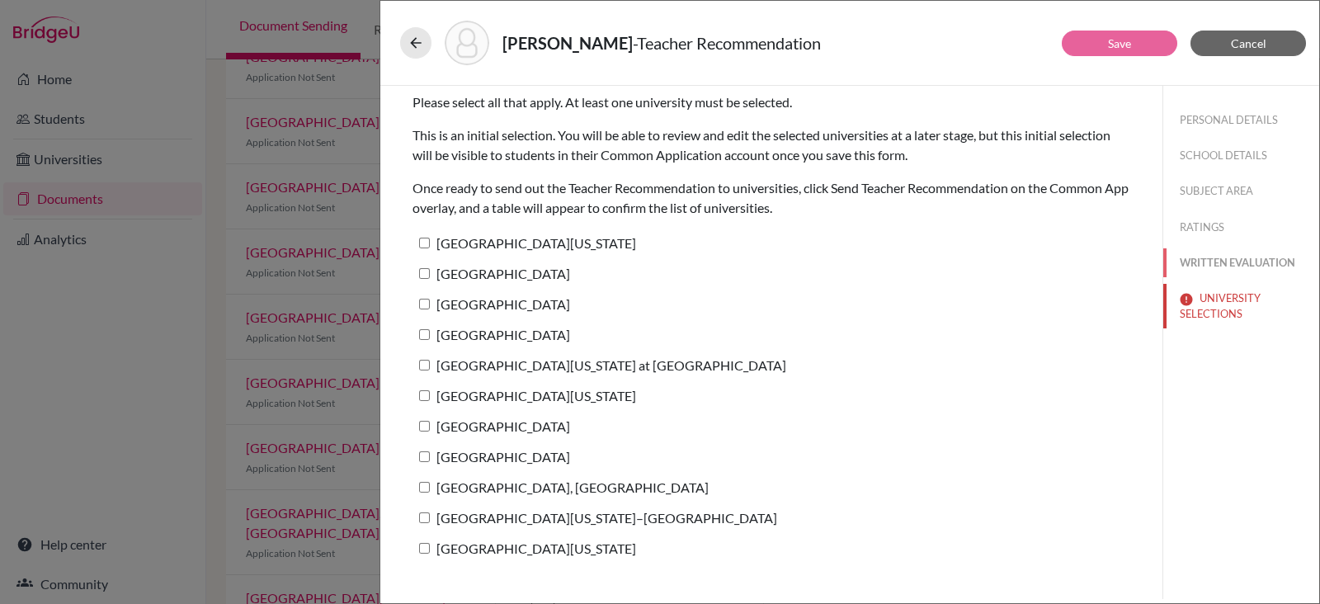
click at [1275, 269] on button "WRITTEN EVALUATION" at bounding box center [1241, 262] width 156 height 29
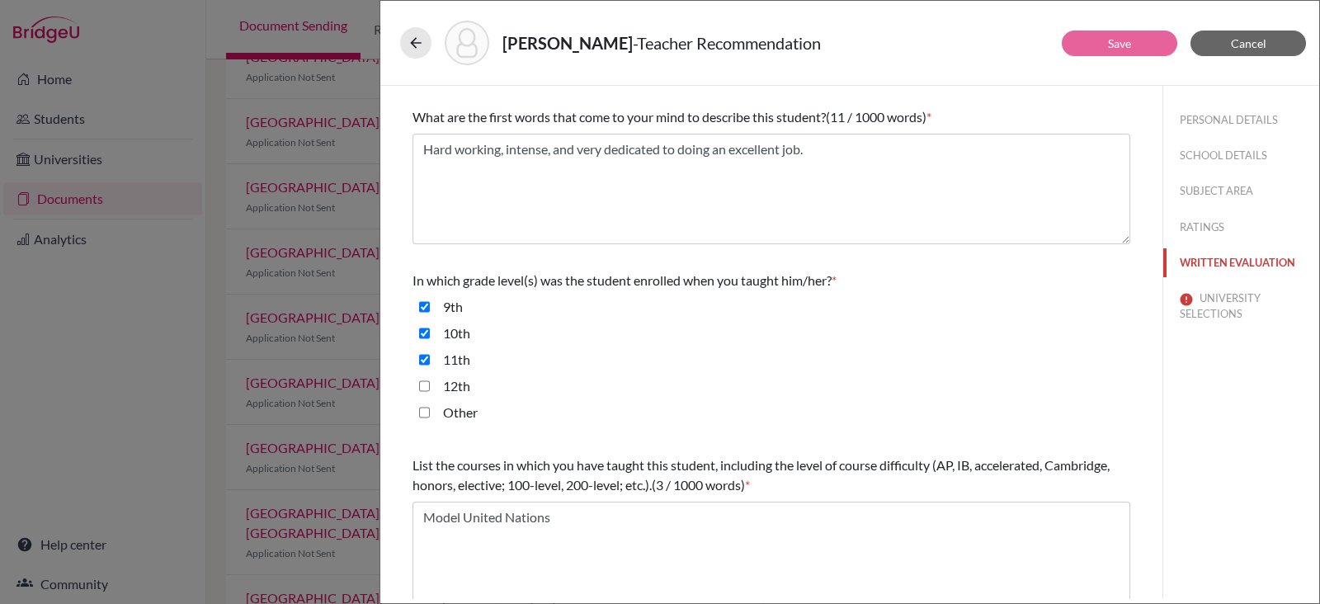
scroll to position [438, 0]
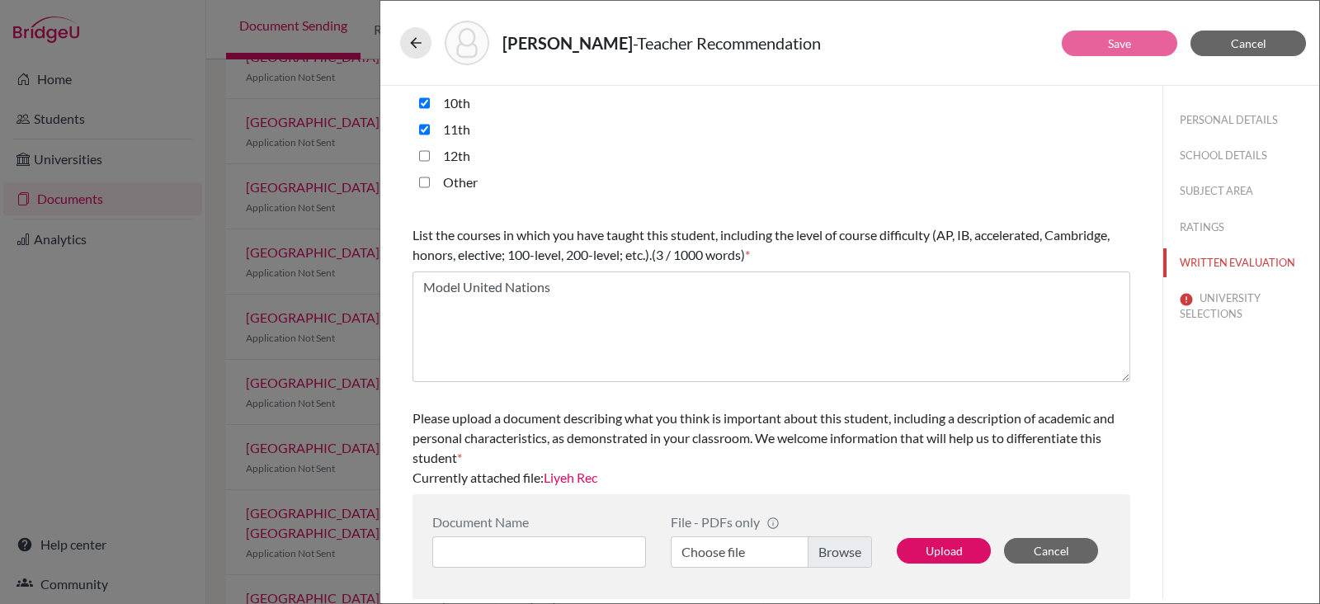
click at [564, 478] on link "Liyeh Rec" at bounding box center [571, 477] width 54 height 16
click at [1198, 296] on button "UNIVERSITY SELECTIONS" at bounding box center [1241, 306] width 156 height 45
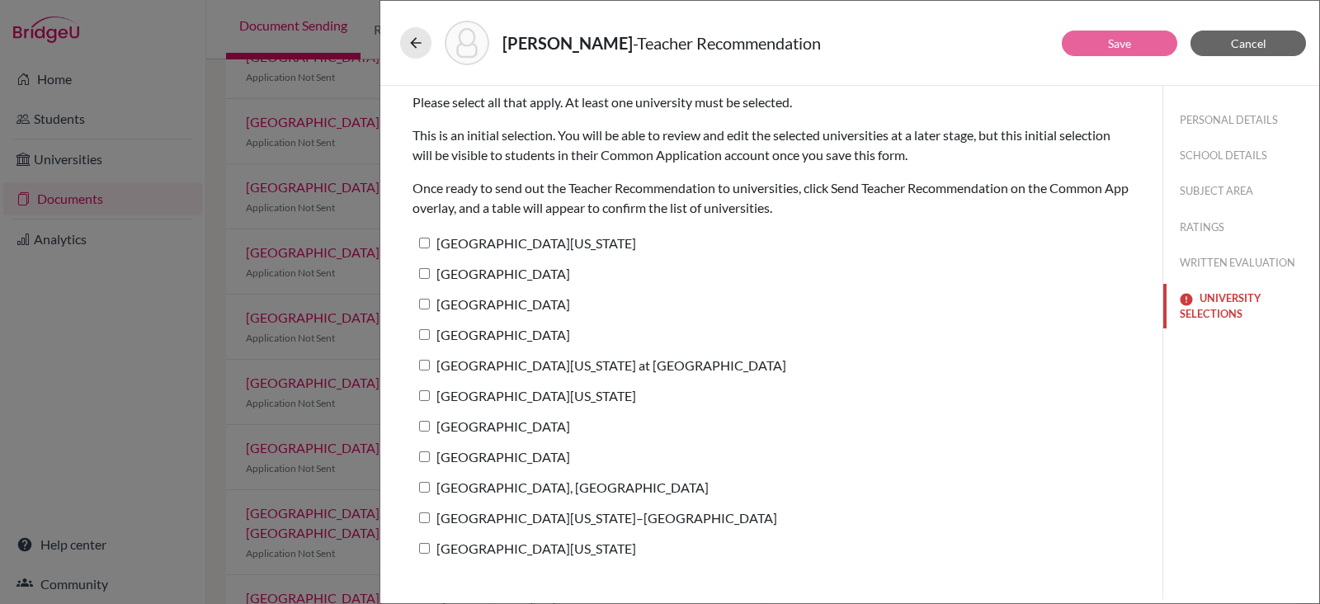
scroll to position [0, 0]
click at [421, 545] on input "University of Georgia" at bounding box center [424, 548] width 11 height 11
checkbox input "true"
click at [421, 362] on input "[GEOGRAPHIC_DATA][US_STATE] at [GEOGRAPHIC_DATA]" at bounding box center [424, 365] width 11 height 11
checkbox input "true"
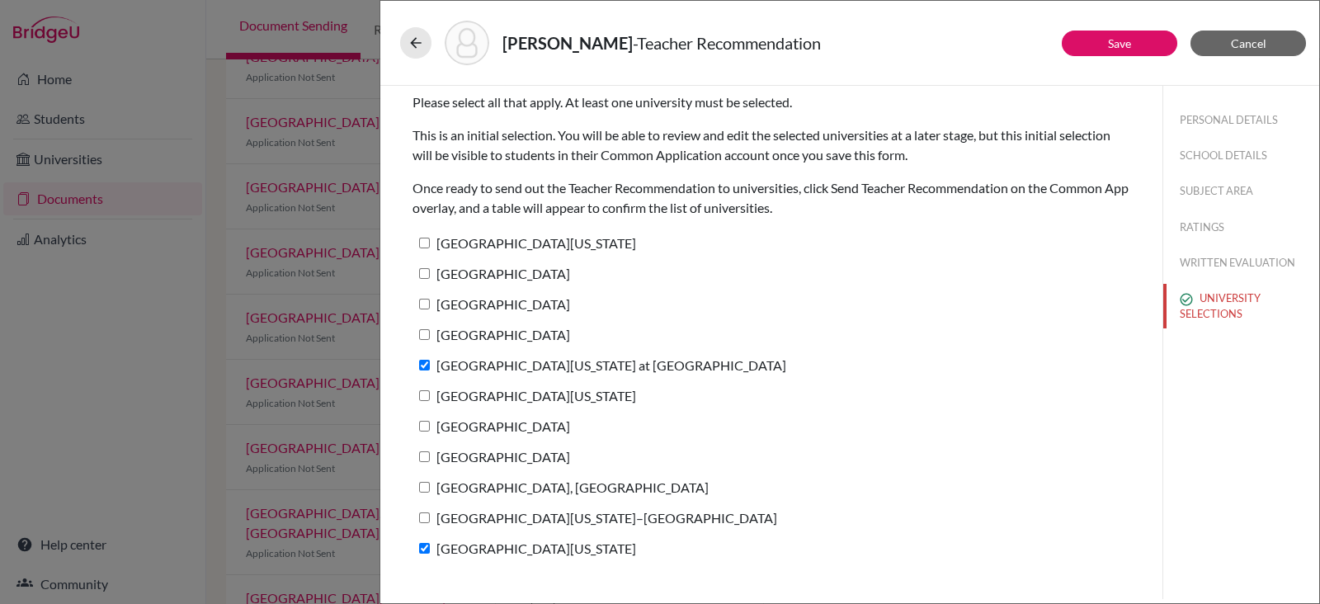
click at [424, 239] on input "[GEOGRAPHIC_DATA][US_STATE]" at bounding box center [424, 243] width 11 height 11
checkbox input "true"
click at [1090, 45] on button "Save" at bounding box center [1119, 44] width 115 height 26
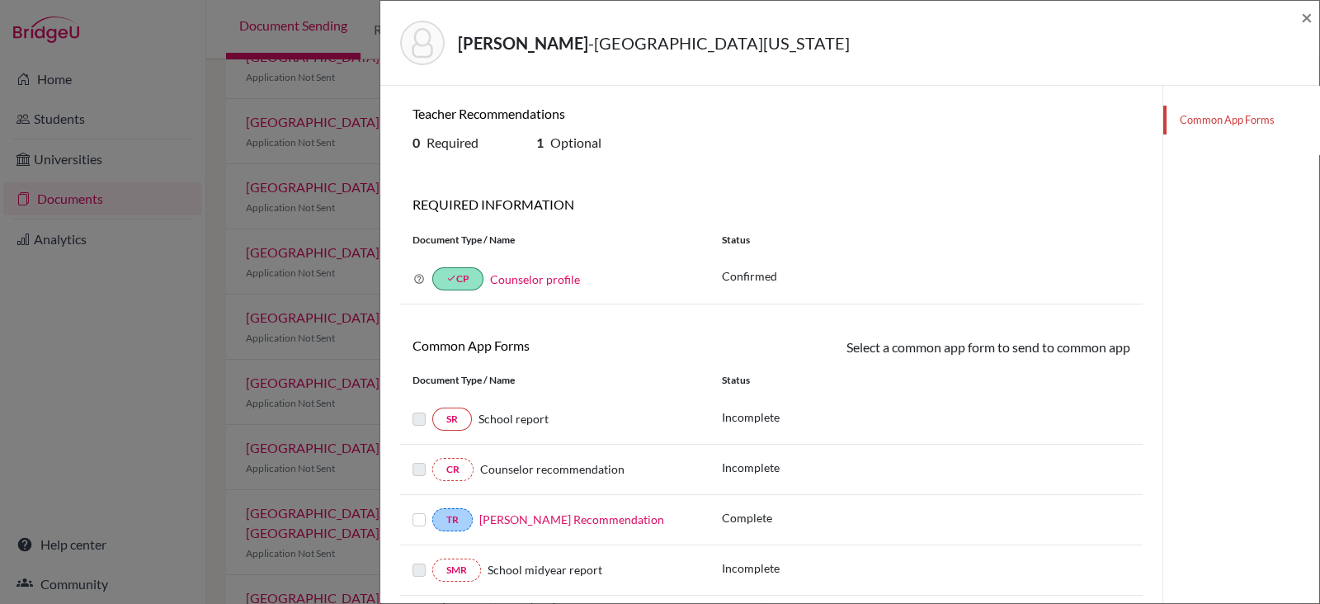
scroll to position [198, 0]
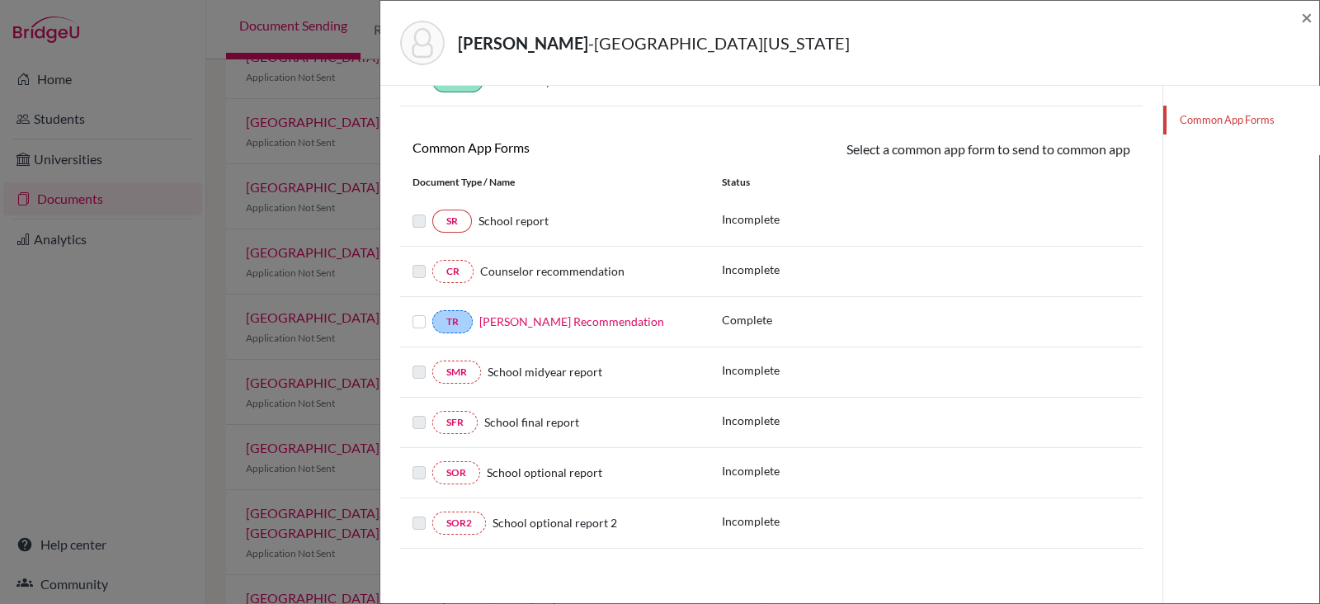
click at [416, 312] on label at bounding box center [418, 312] width 13 height 0
click at [0, 0] on input "checkbox" at bounding box center [0, 0] width 0 height 0
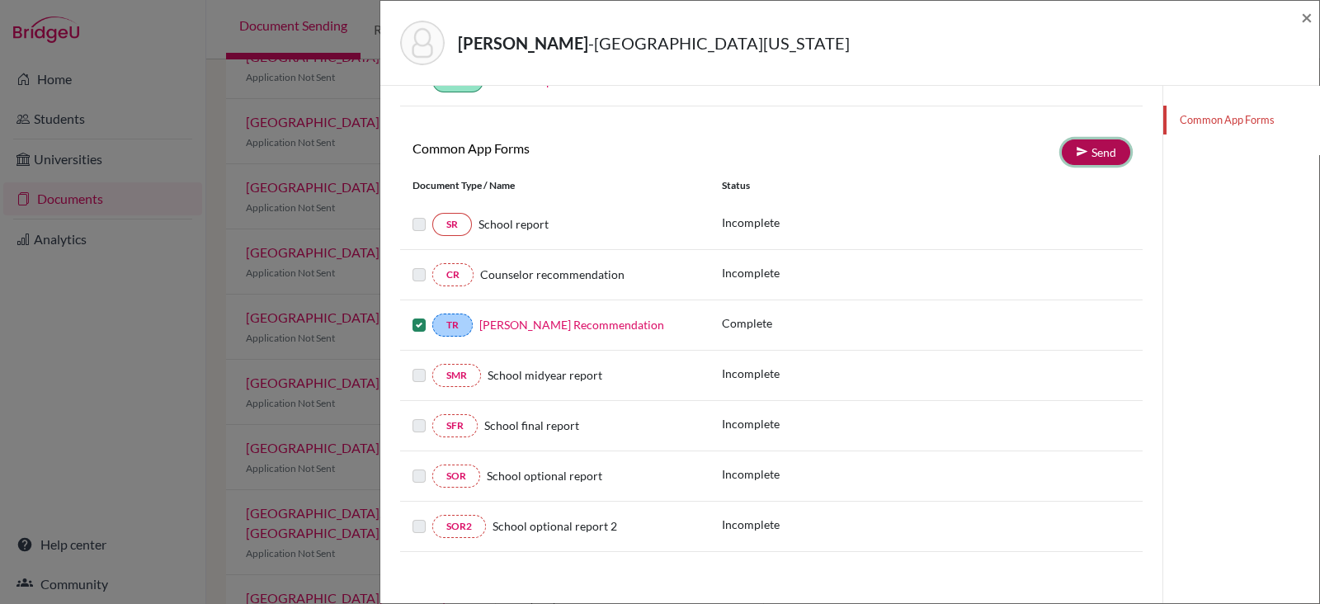
click at [1077, 150] on link "Send" at bounding box center [1096, 152] width 68 height 26
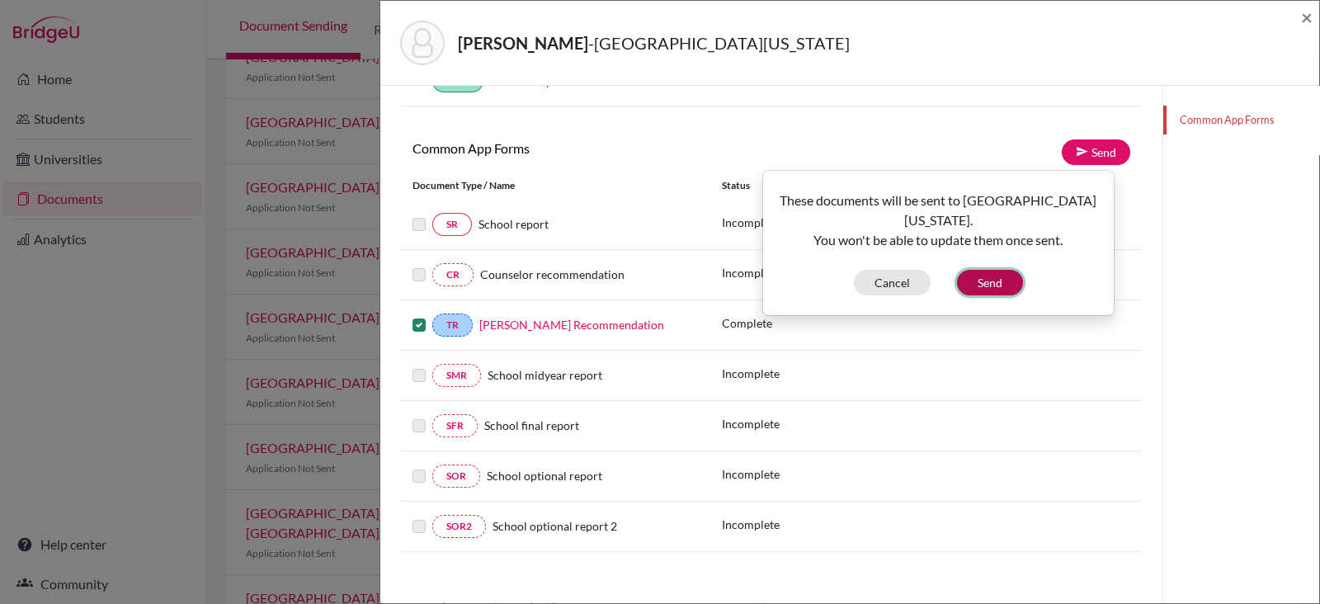
click at [982, 270] on button "Send" at bounding box center [990, 283] width 66 height 26
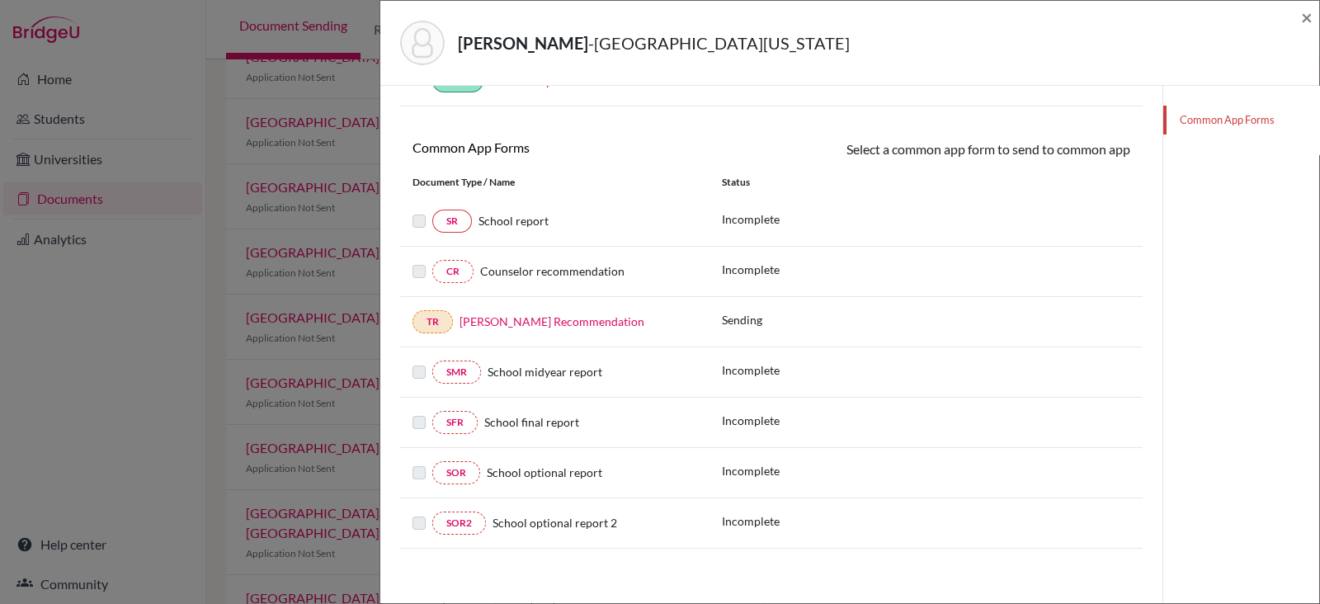
scroll to position [0, 0]
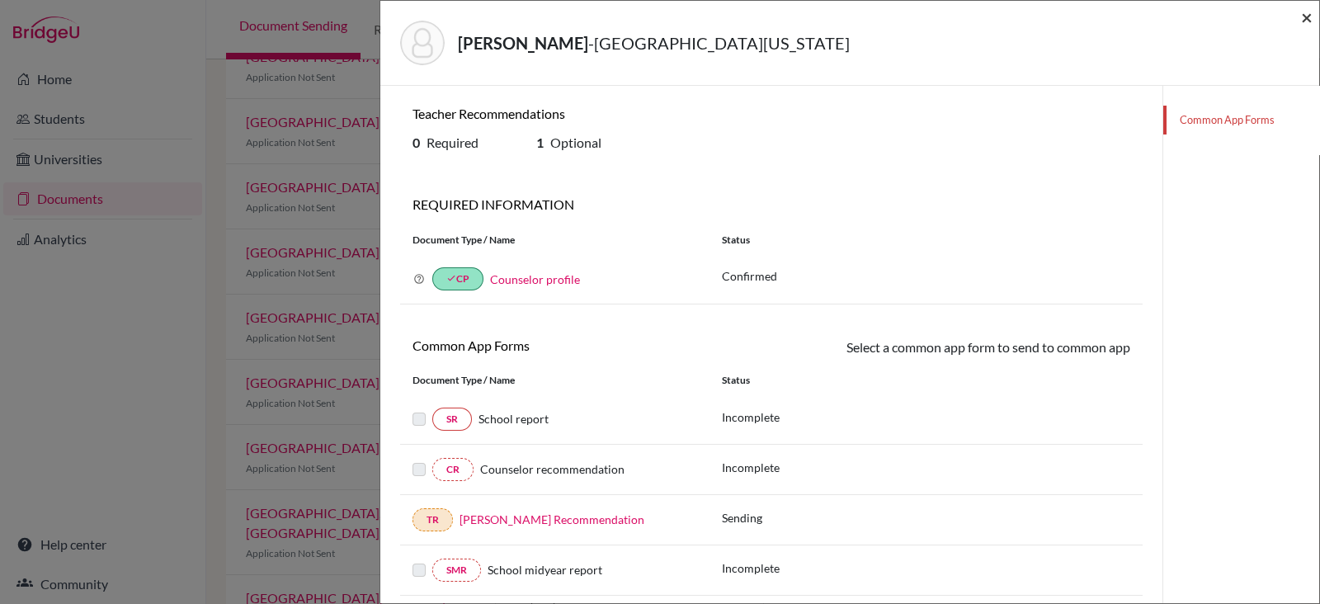
click at [1311, 17] on span "×" at bounding box center [1307, 17] width 12 height 24
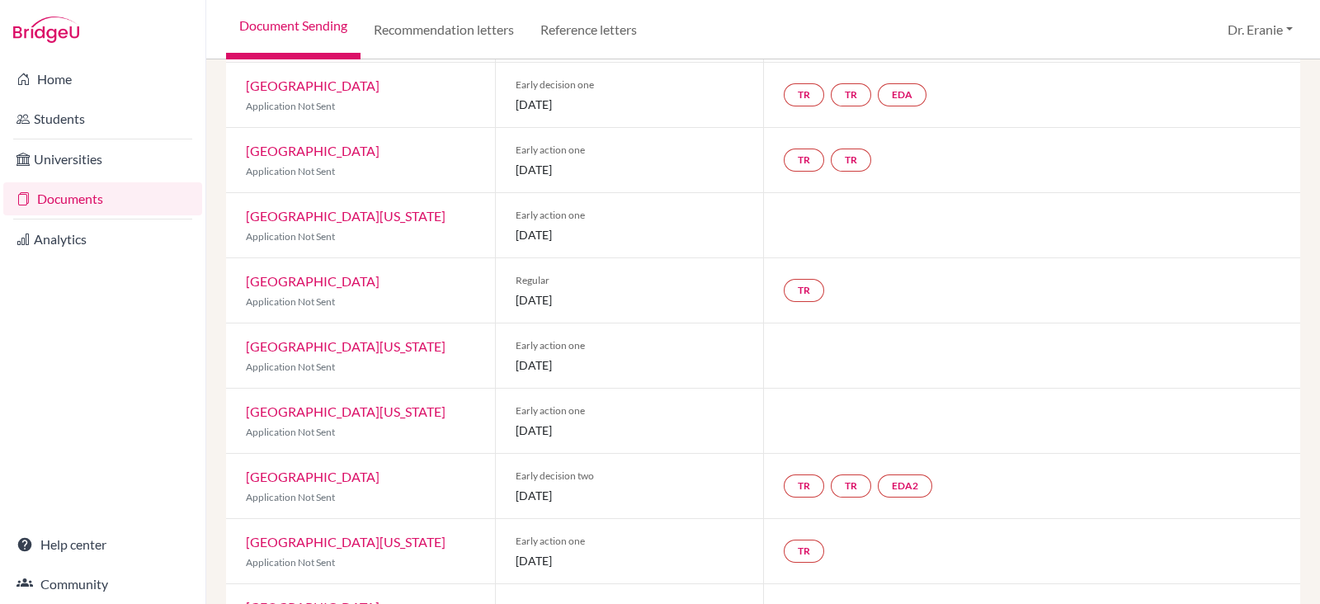
scroll to position [102, 0]
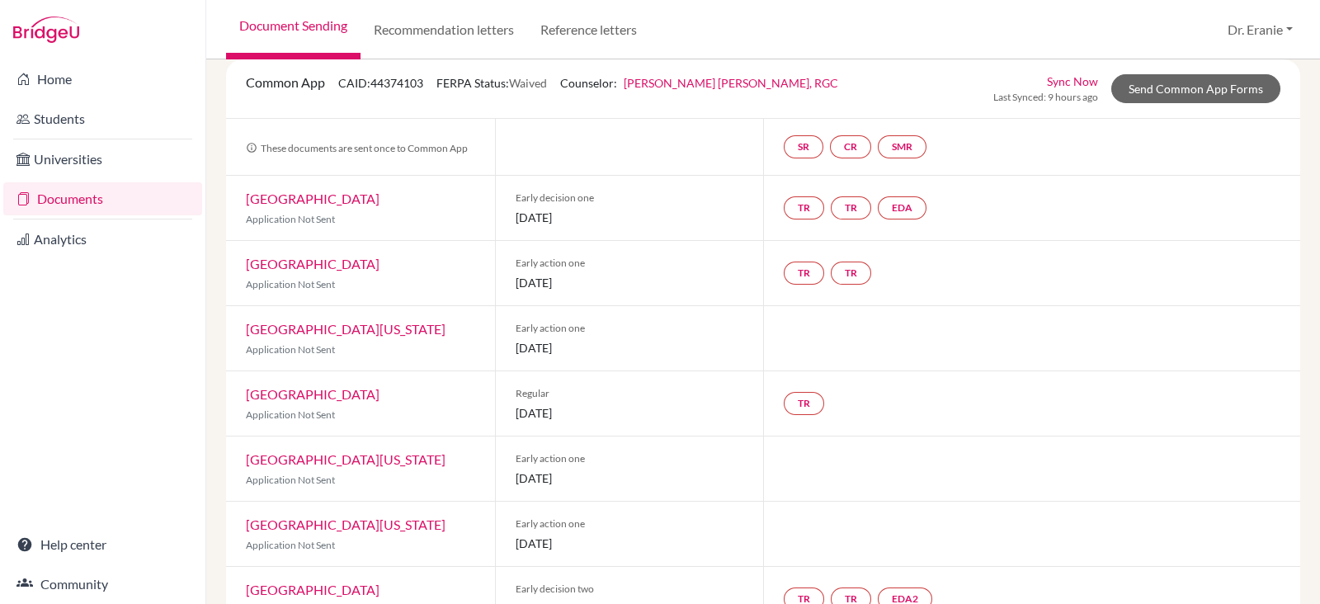
click at [355, 325] on link "[GEOGRAPHIC_DATA][US_STATE]" at bounding box center [346, 329] width 200 height 16
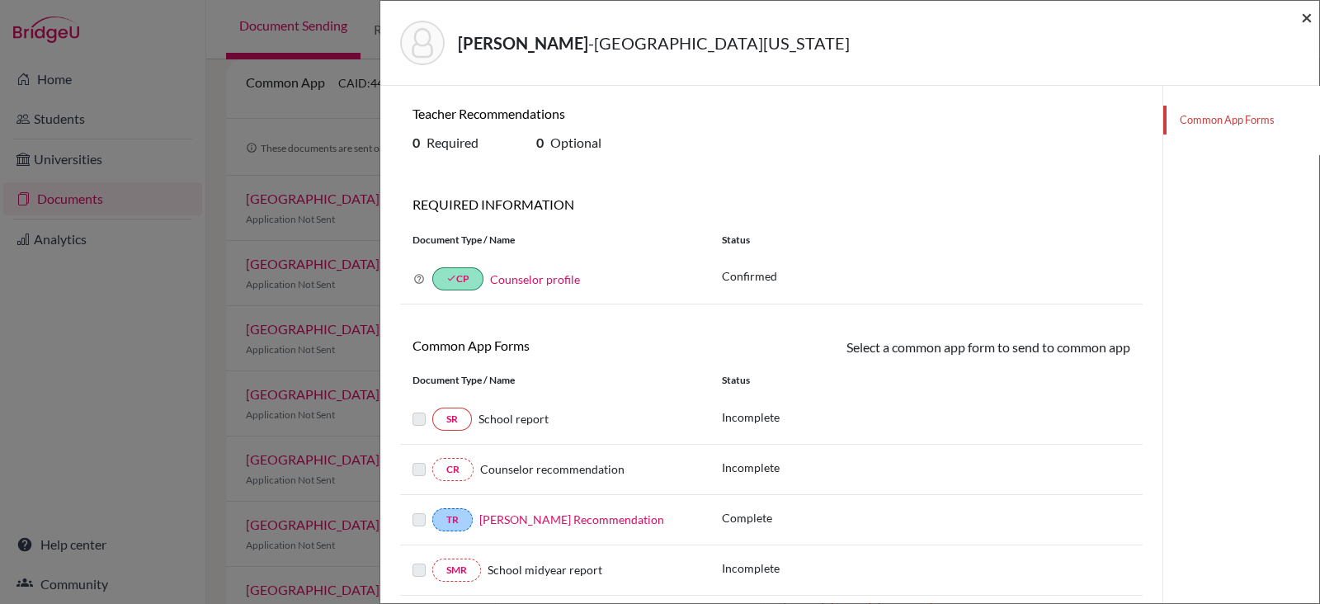
click at [1309, 18] on span "×" at bounding box center [1307, 17] width 12 height 24
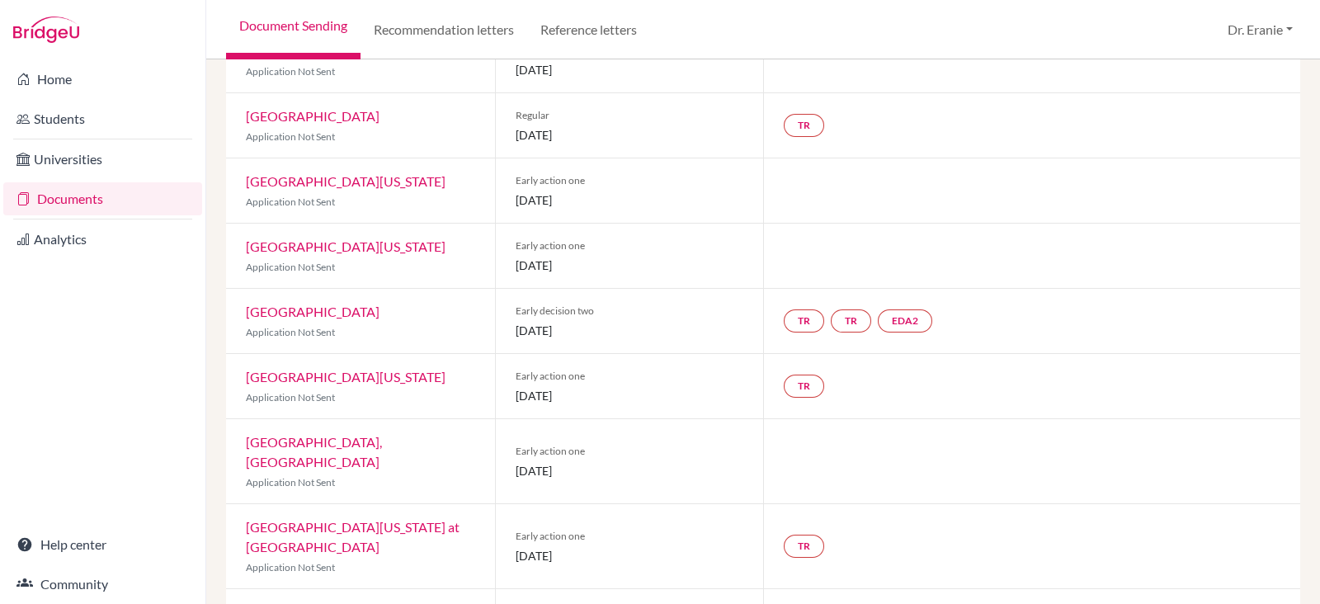
scroll to position [412, 0]
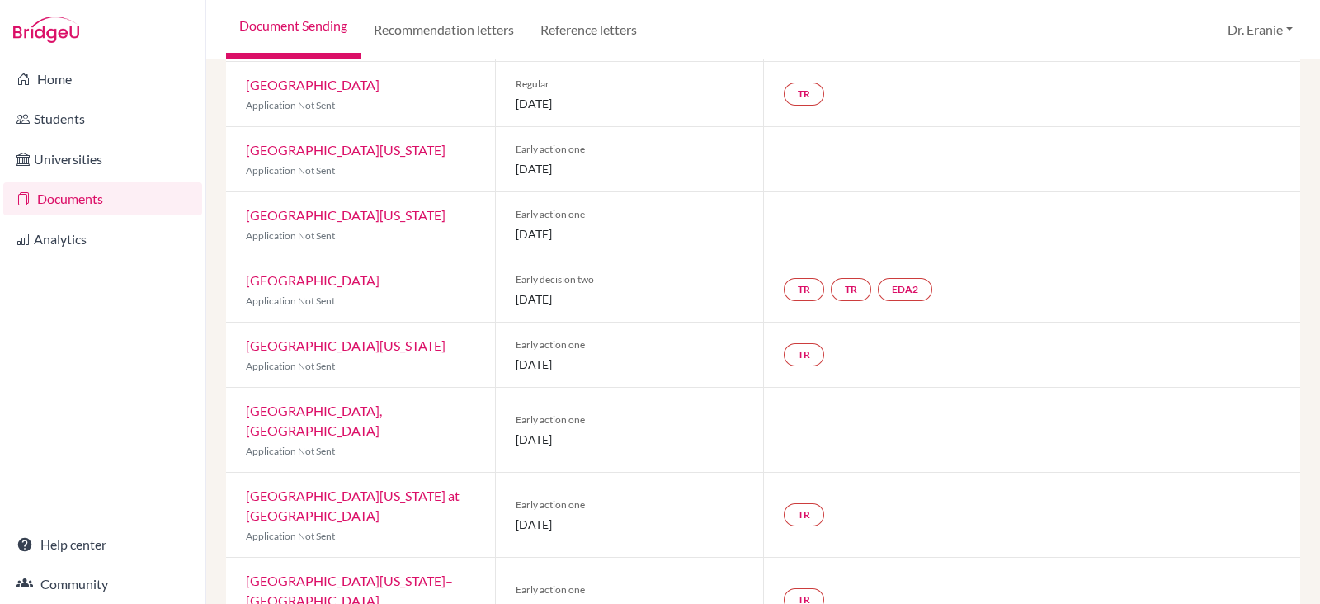
click at [420, 497] on link "[GEOGRAPHIC_DATA][US_STATE] at [GEOGRAPHIC_DATA]" at bounding box center [353, 504] width 214 height 35
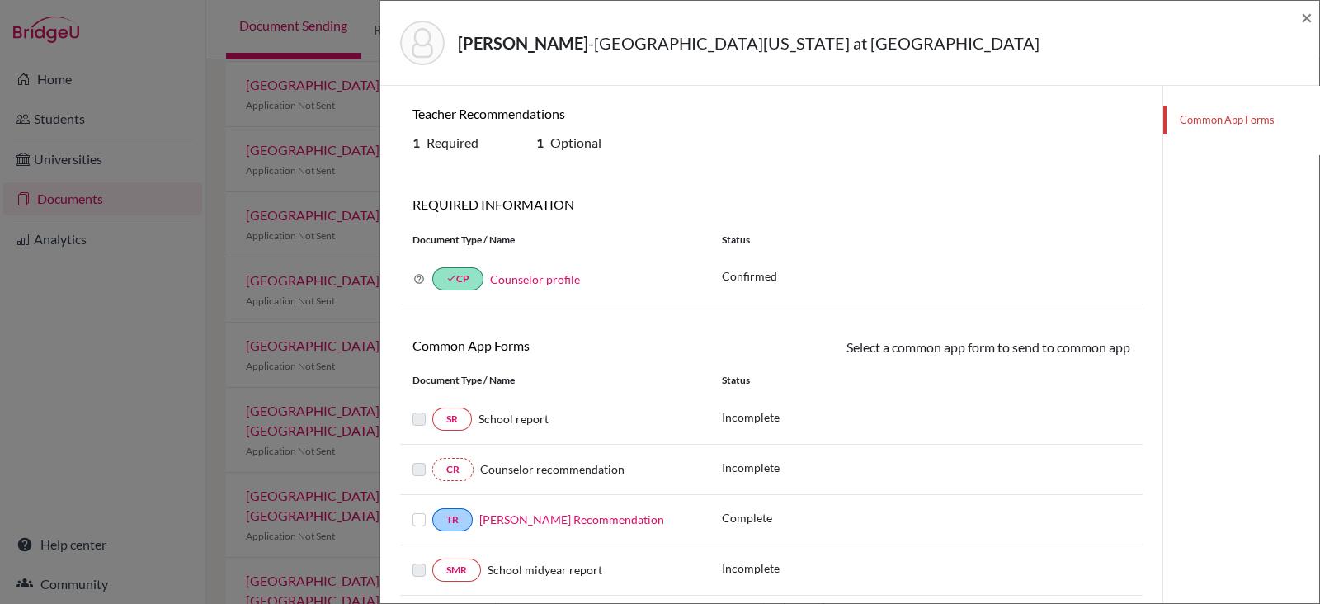
scroll to position [198, 0]
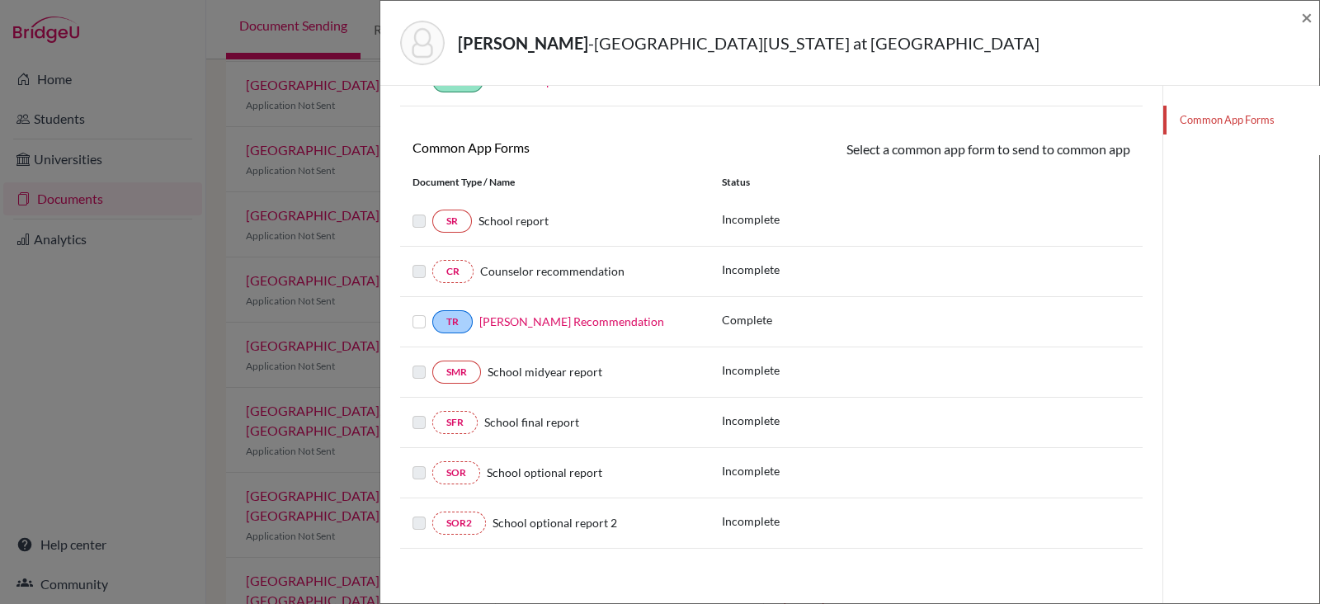
click at [417, 312] on label at bounding box center [418, 312] width 13 height 0
click at [0, 0] on input "checkbox" at bounding box center [0, 0] width 0 height 0
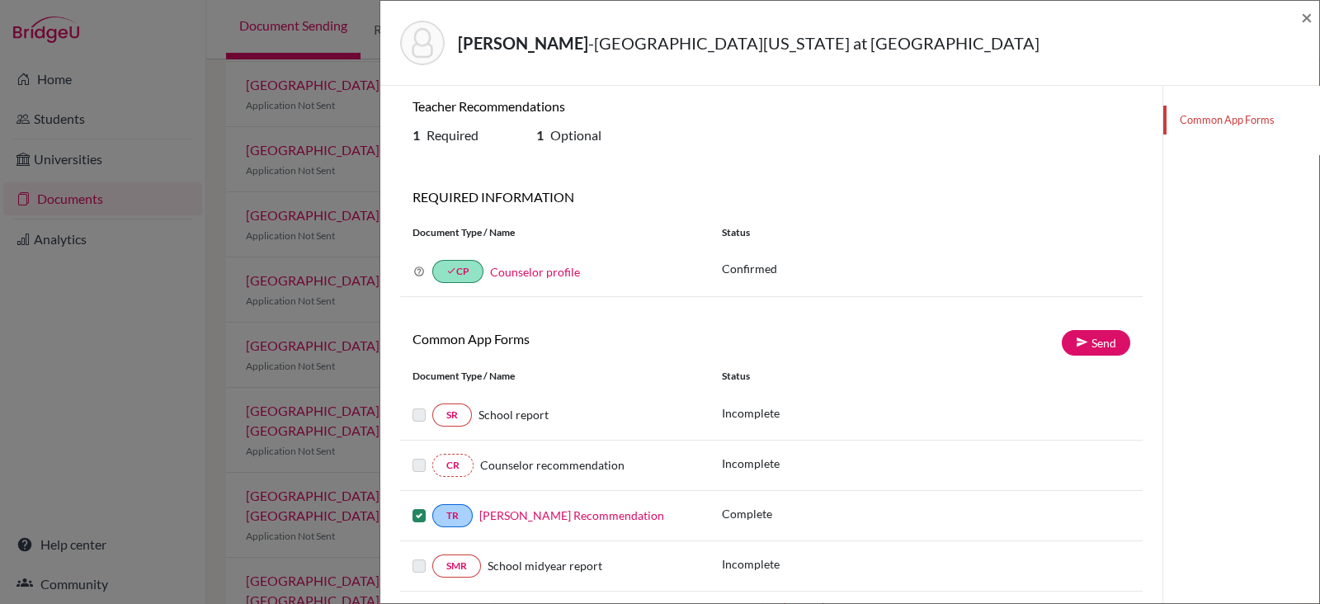
scroll to position [0, 0]
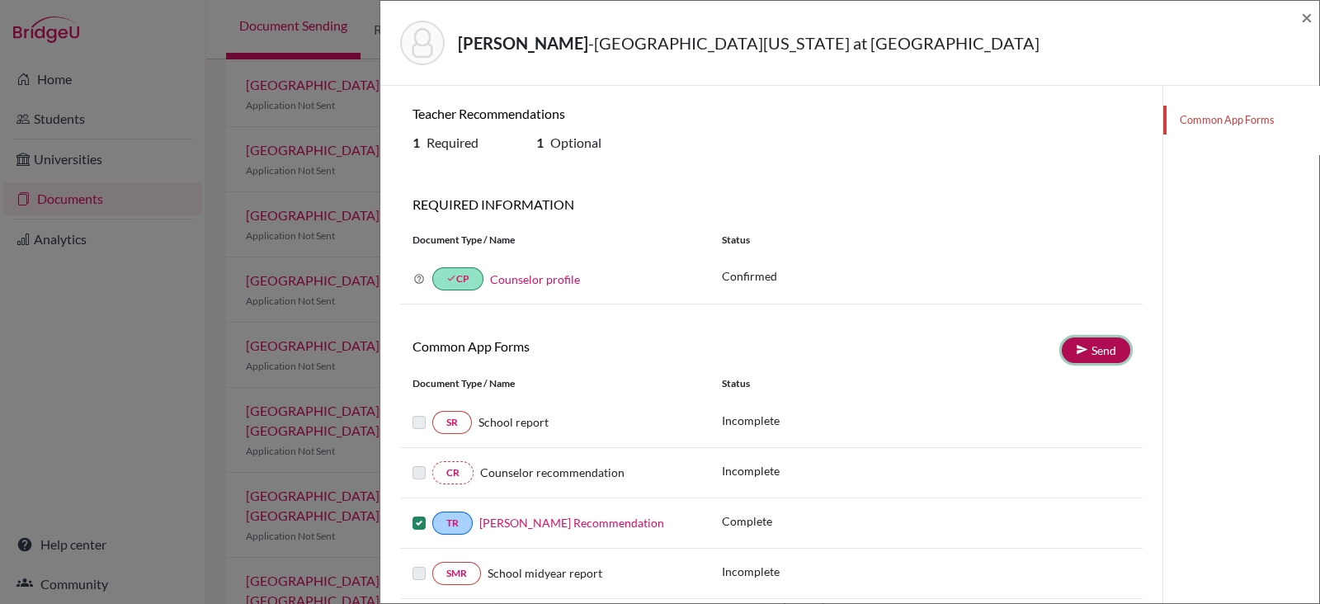
click at [1095, 355] on link "Send" at bounding box center [1096, 350] width 68 height 26
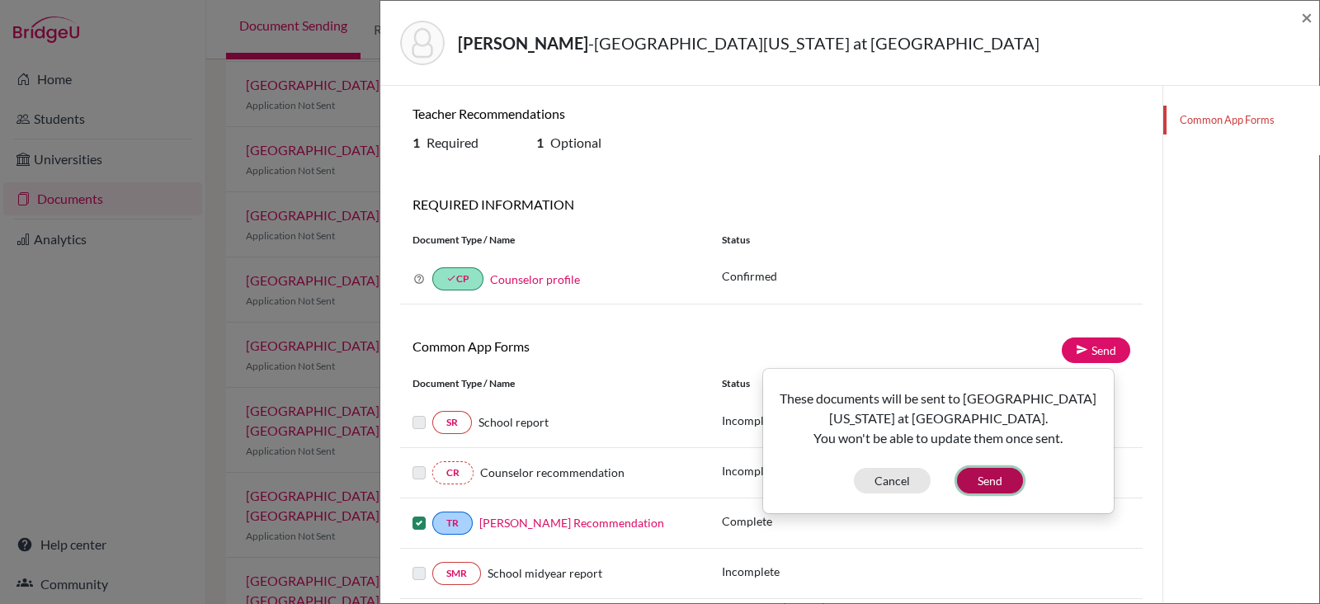
click at [978, 476] on button "Send" at bounding box center [990, 481] width 66 height 26
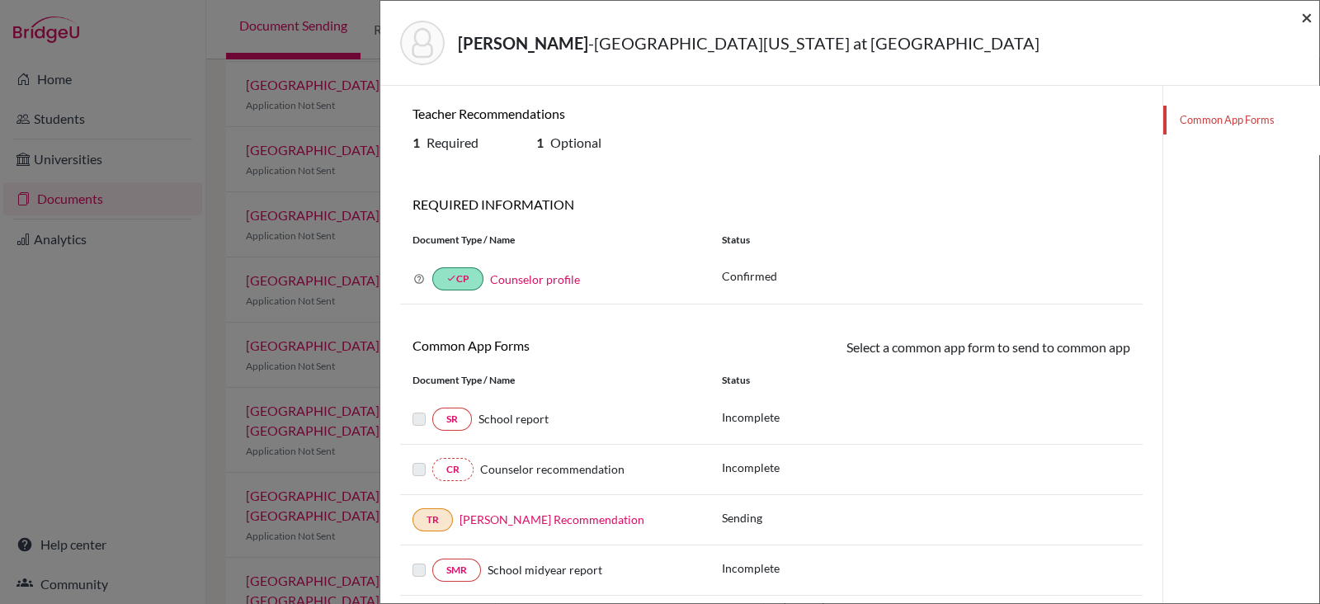
click at [1306, 21] on span "×" at bounding box center [1307, 17] width 12 height 24
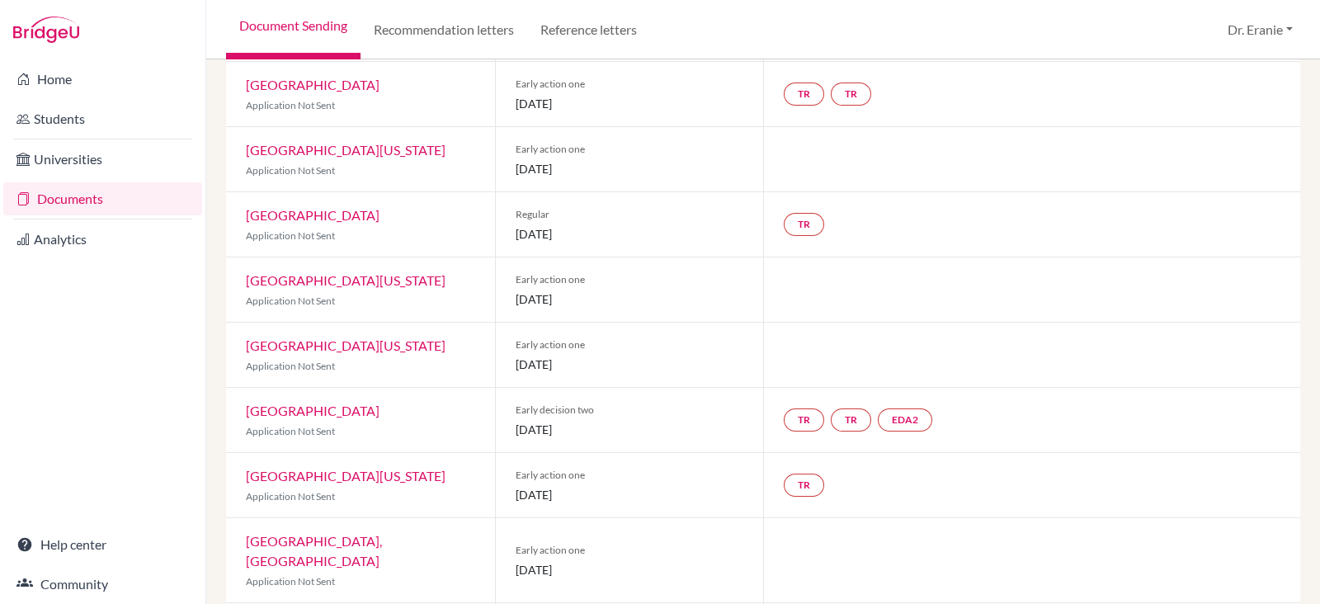
scroll to position [102, 0]
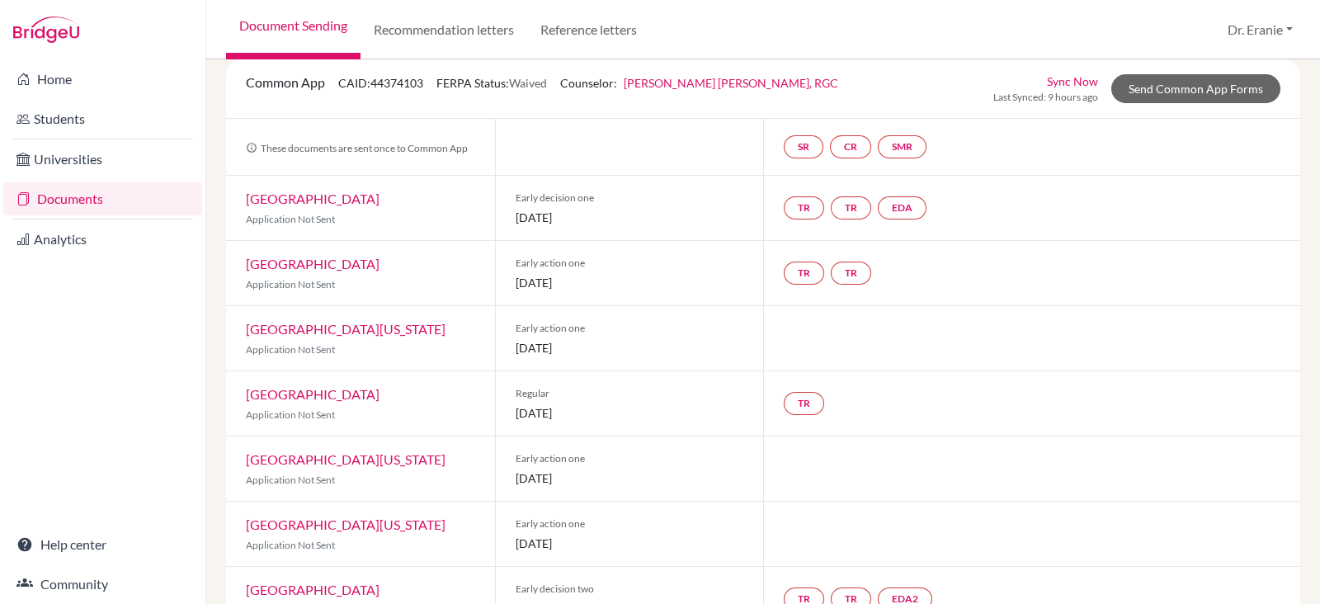
click at [370, 467] on link "[GEOGRAPHIC_DATA][US_STATE]" at bounding box center [346, 459] width 200 height 16
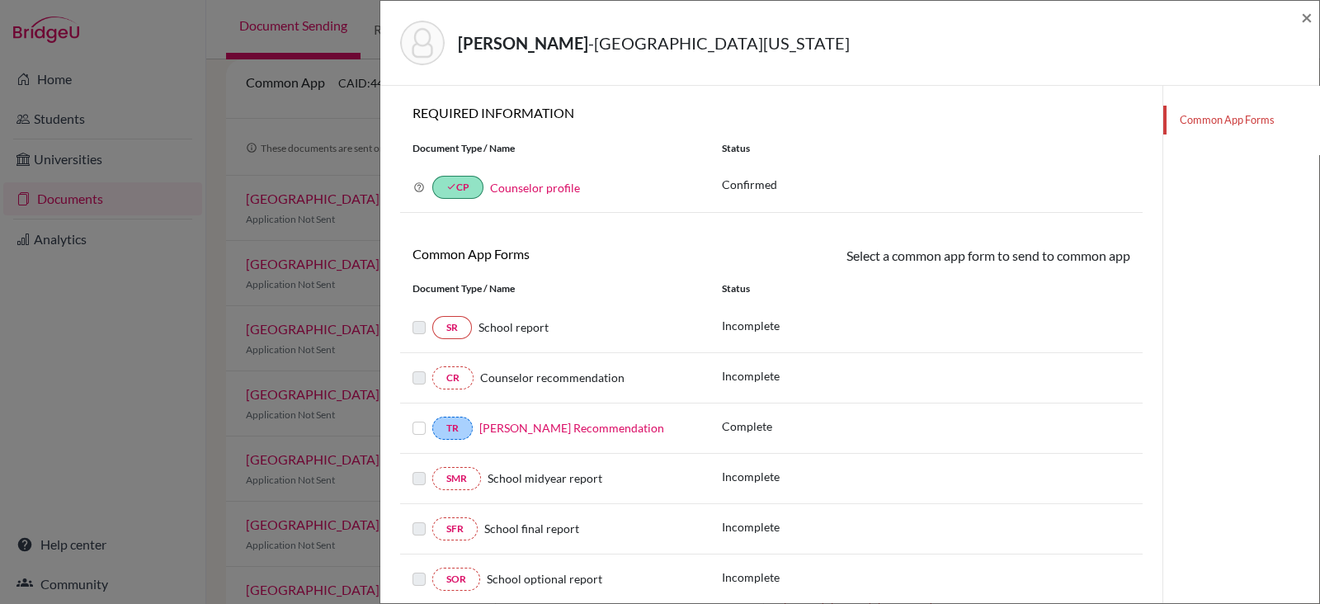
scroll to position [198, 0]
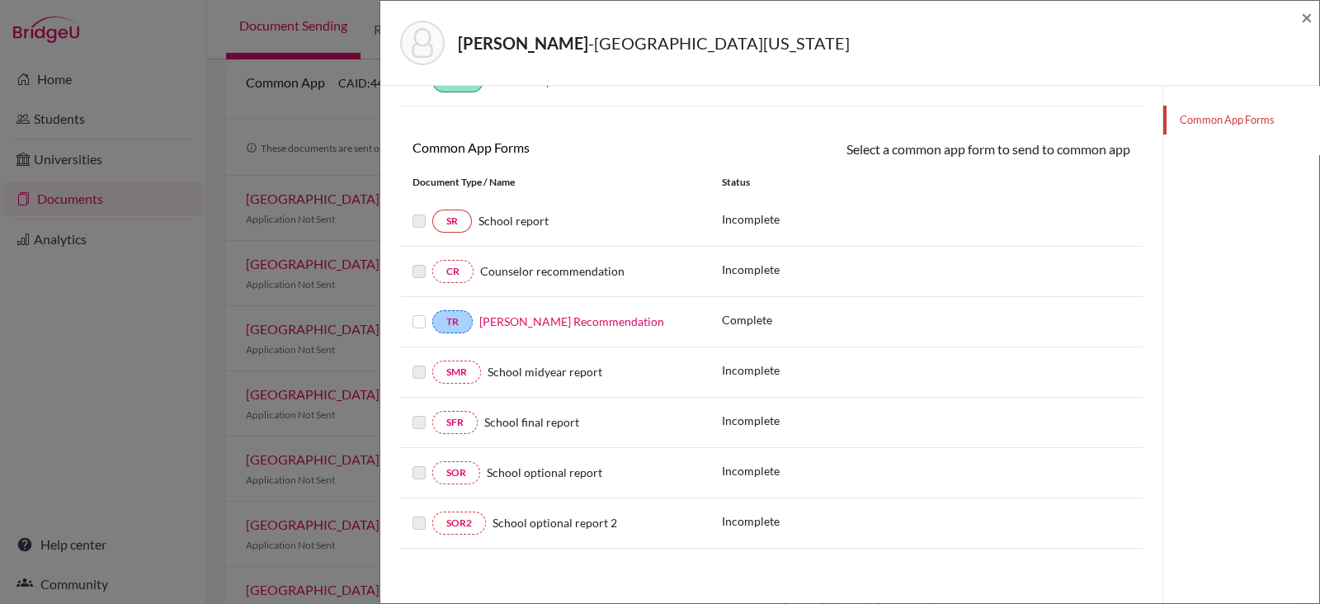
click at [410, 325] on div "TR Mr. David Lein’s Recommendation" at bounding box center [554, 321] width 309 height 23
click at [418, 312] on label at bounding box center [418, 312] width 13 height 0
click at [0, 0] on input "checkbox" at bounding box center [0, 0] width 0 height 0
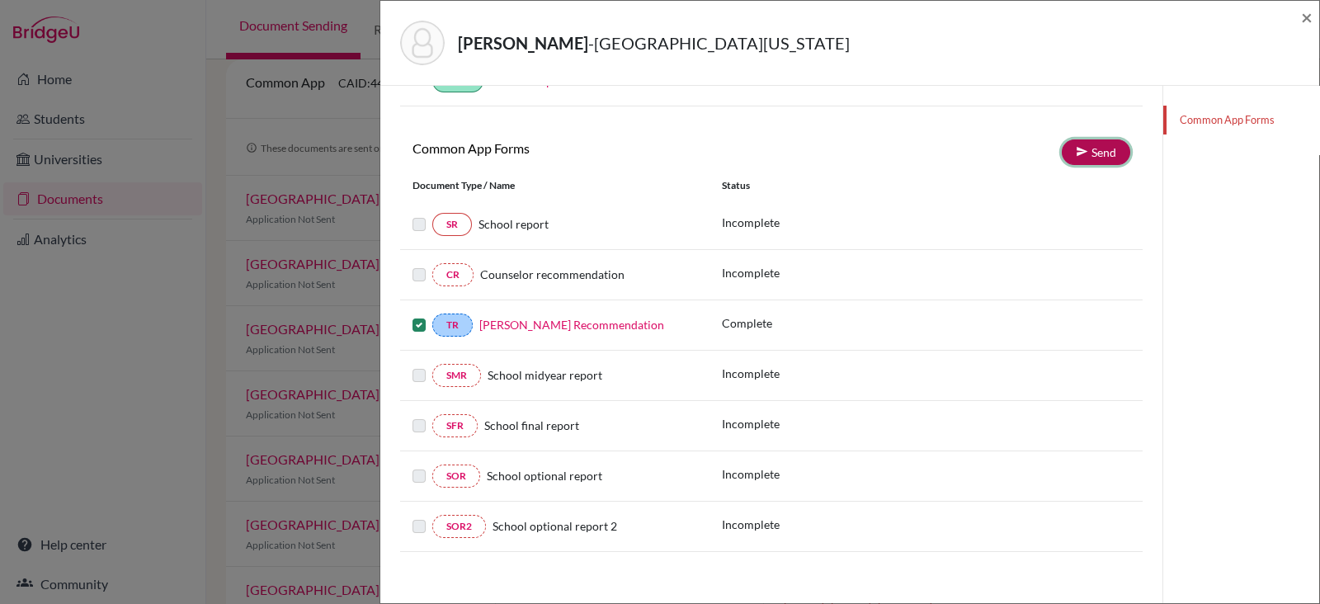
click at [1085, 148] on link "Send" at bounding box center [1096, 152] width 68 height 26
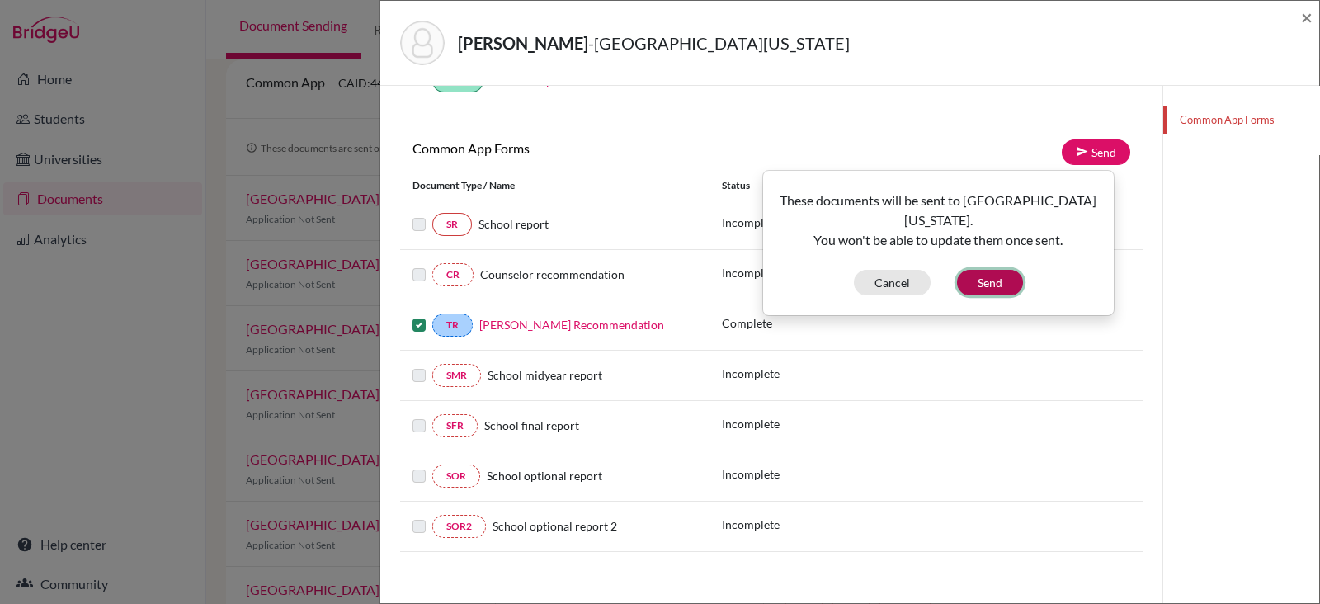
click at [991, 282] on button "Send" at bounding box center [990, 283] width 66 height 26
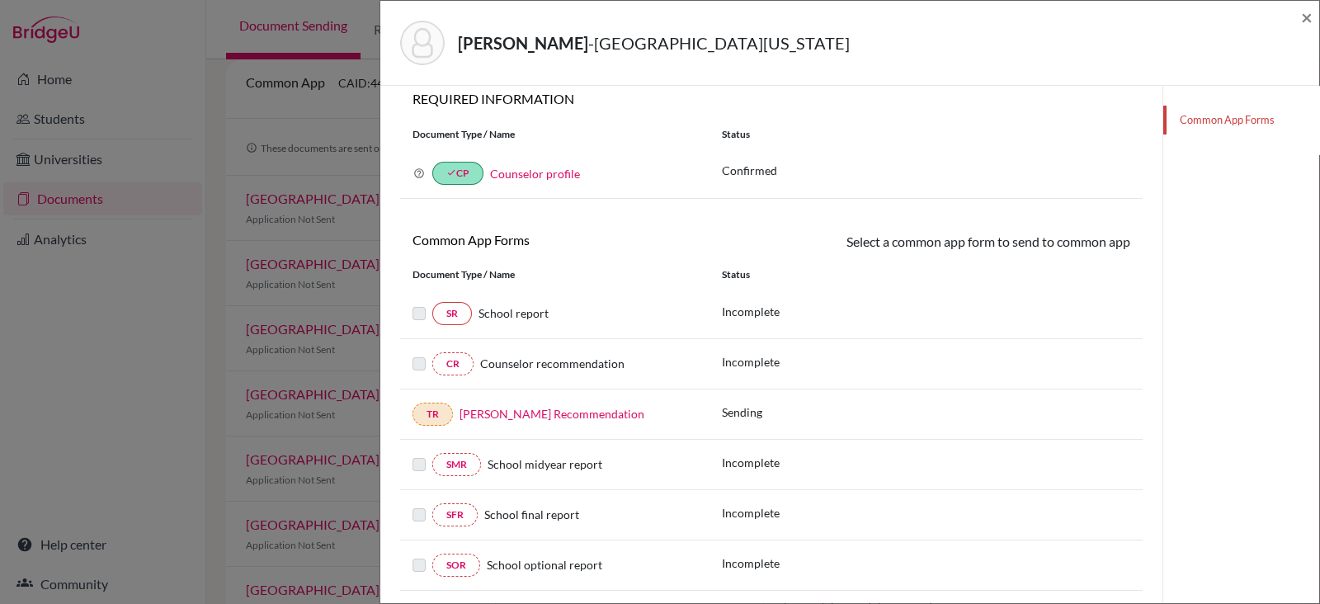
scroll to position [0, 0]
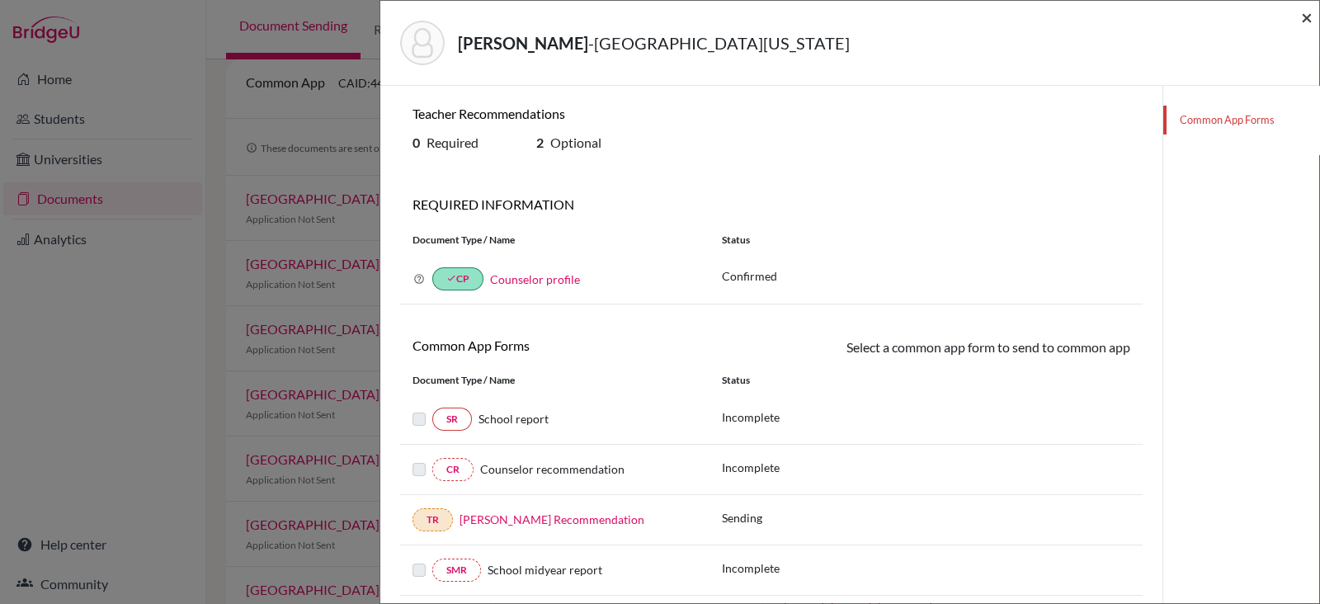
click at [1303, 21] on span "×" at bounding box center [1307, 17] width 12 height 24
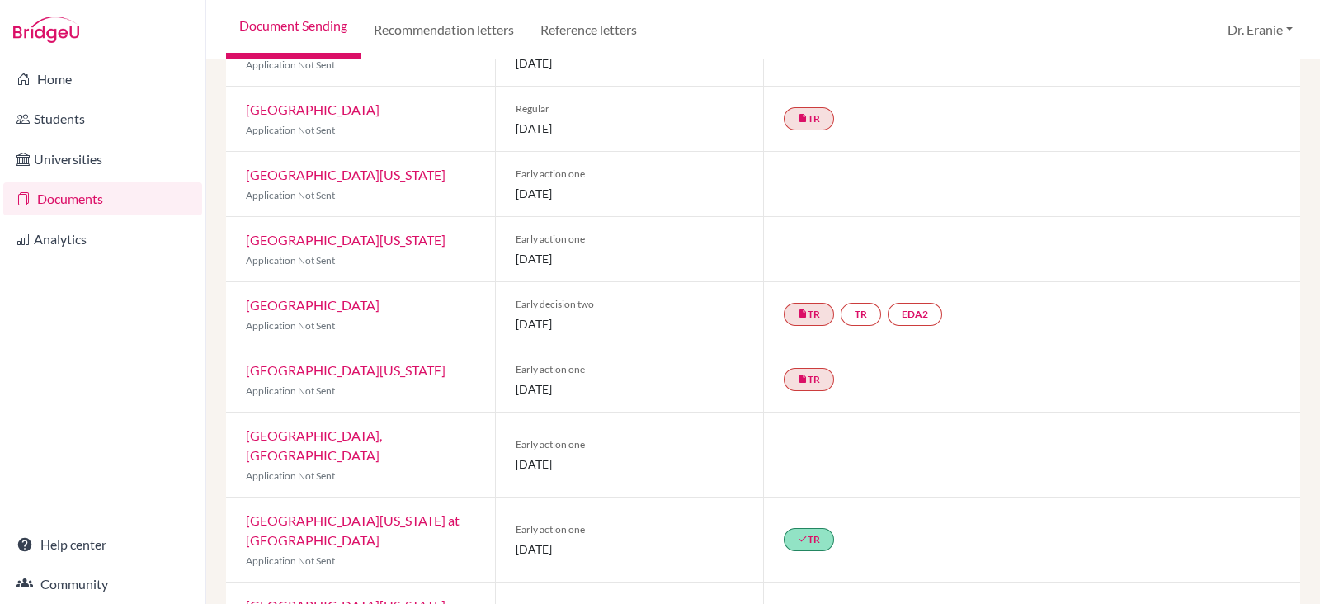
scroll to position [305, 0]
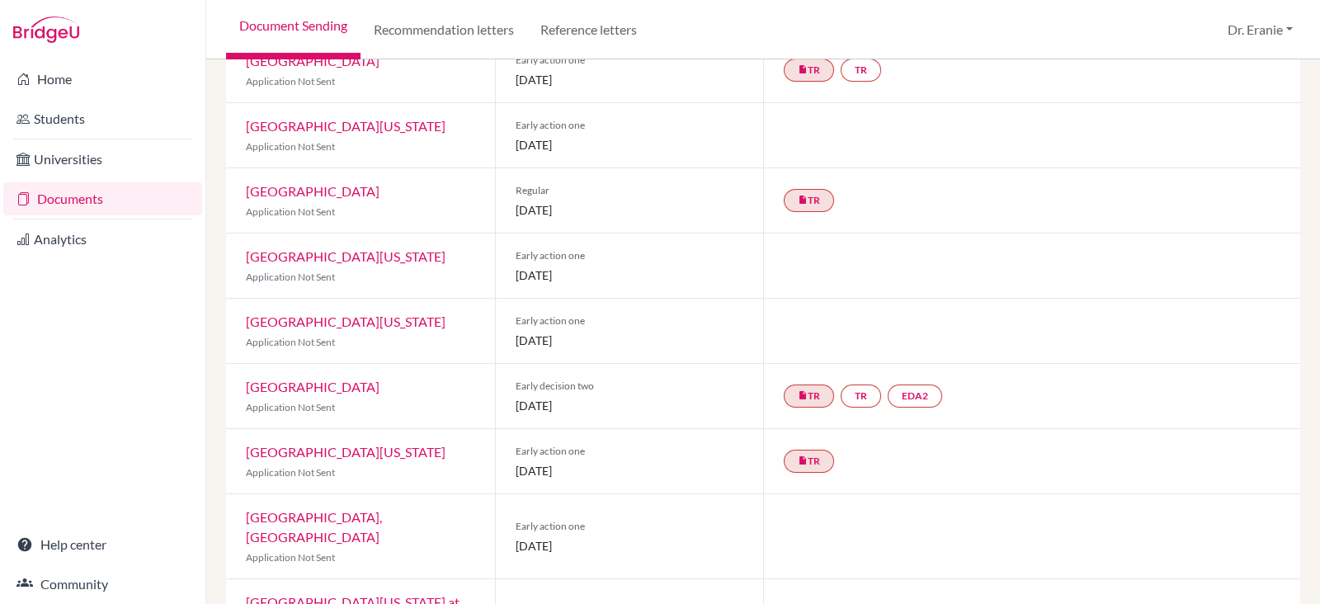
click at [385, 264] on link "[GEOGRAPHIC_DATA][US_STATE]" at bounding box center [346, 256] width 200 height 16
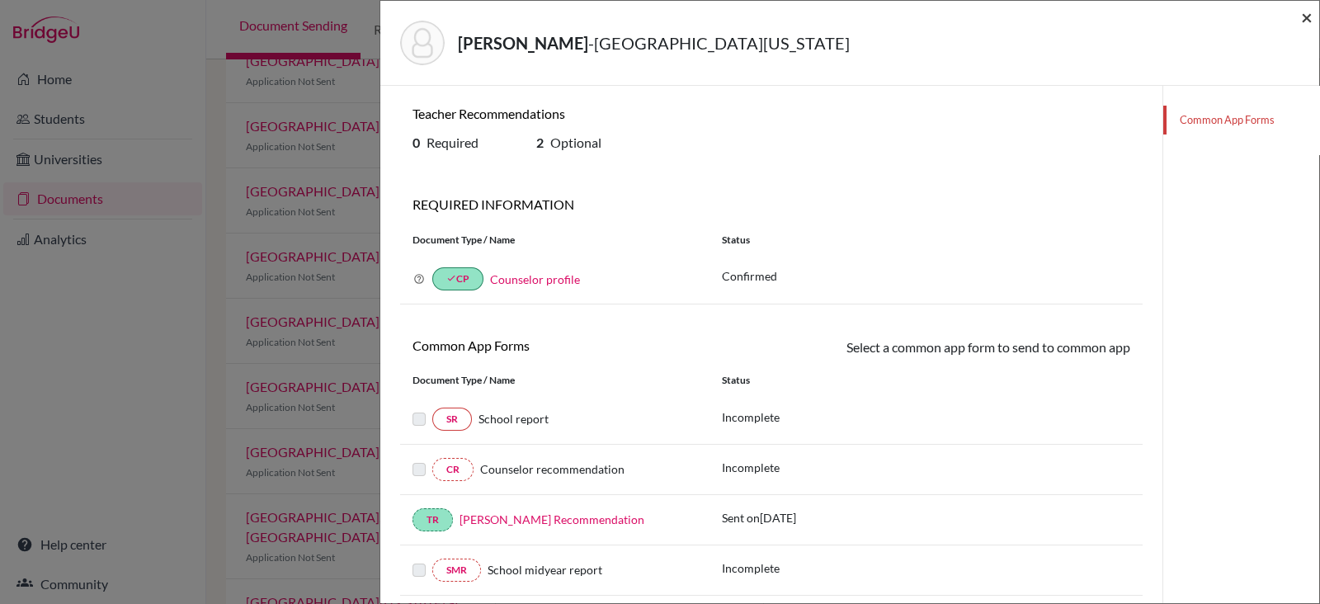
click at [1309, 16] on span "×" at bounding box center [1307, 17] width 12 height 24
